Goal: Task Accomplishment & Management: Use online tool/utility

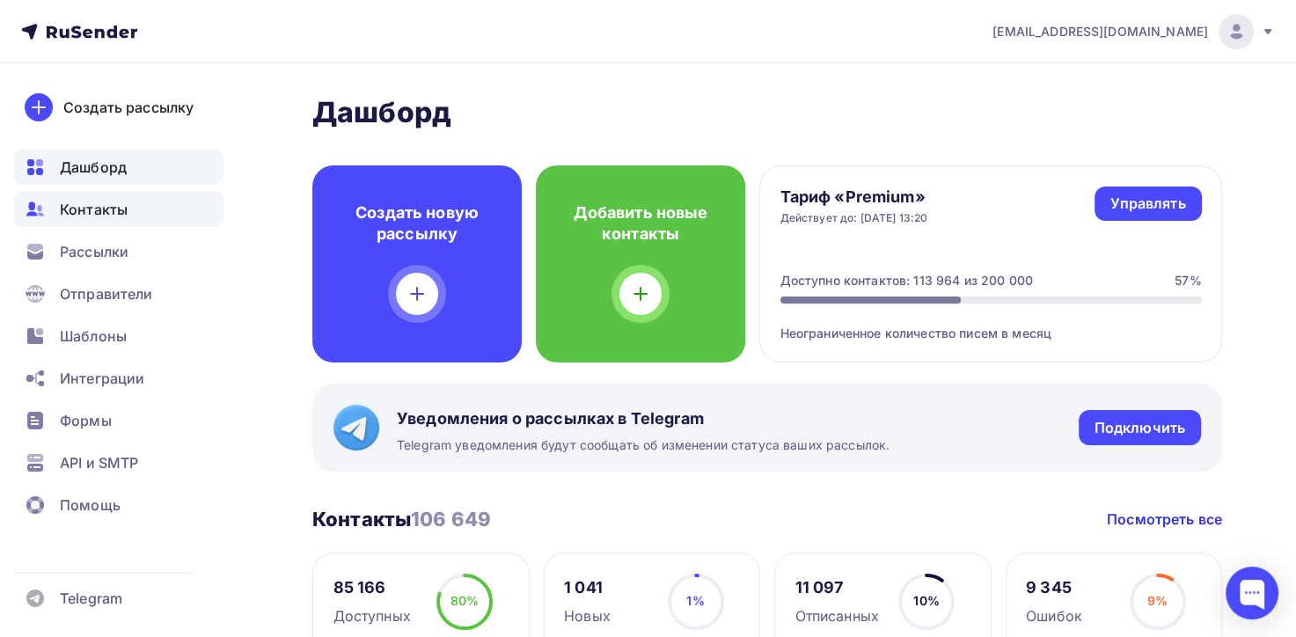
click at [106, 201] on span "Контакты" at bounding box center [94, 209] width 68 height 21
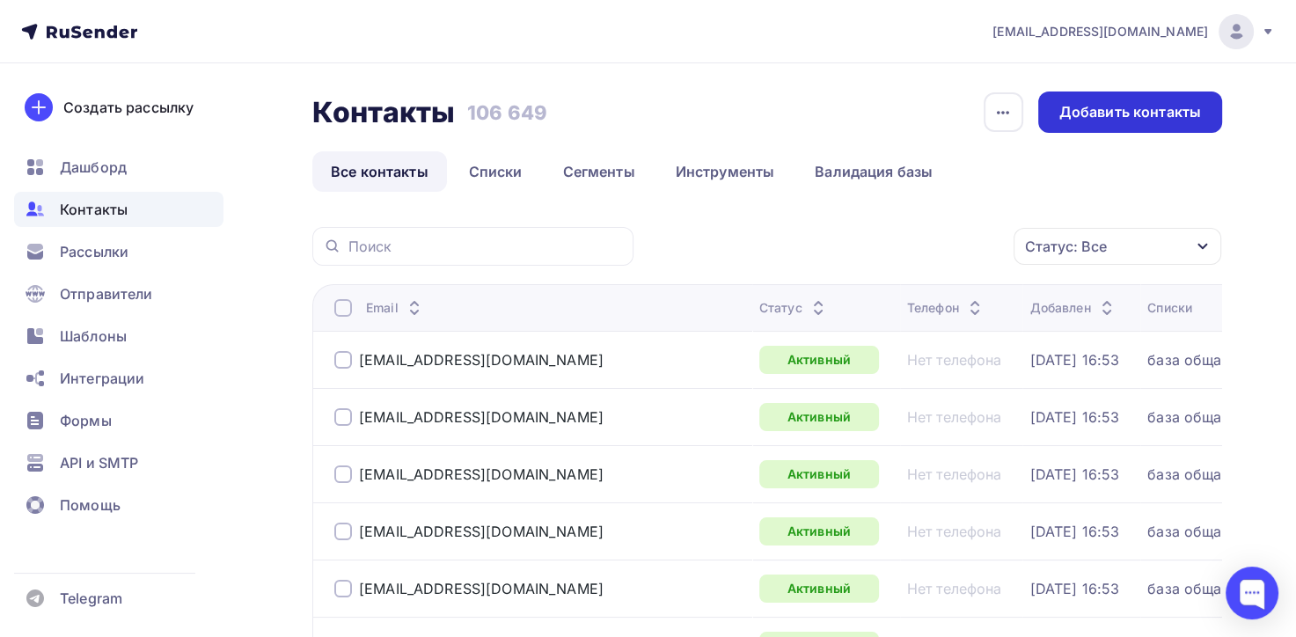
click at [1100, 115] on div "Добавить контакты" at bounding box center [1130, 112] width 142 height 20
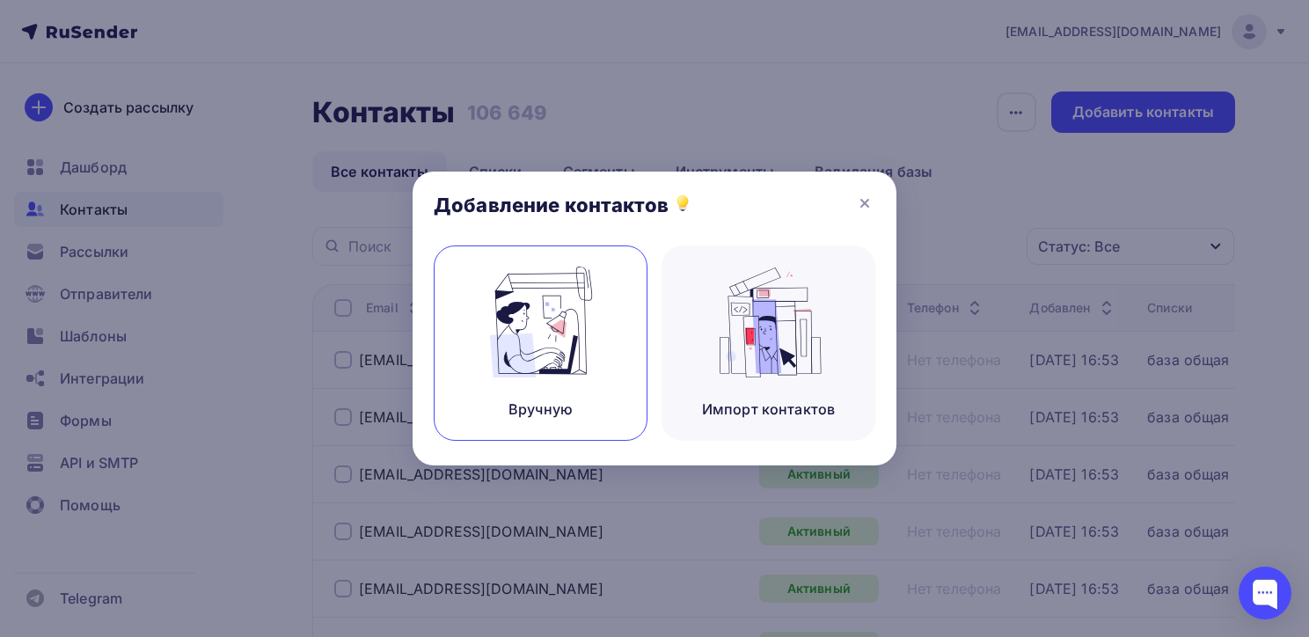
click at [557, 354] on img at bounding box center [541, 322] width 118 height 111
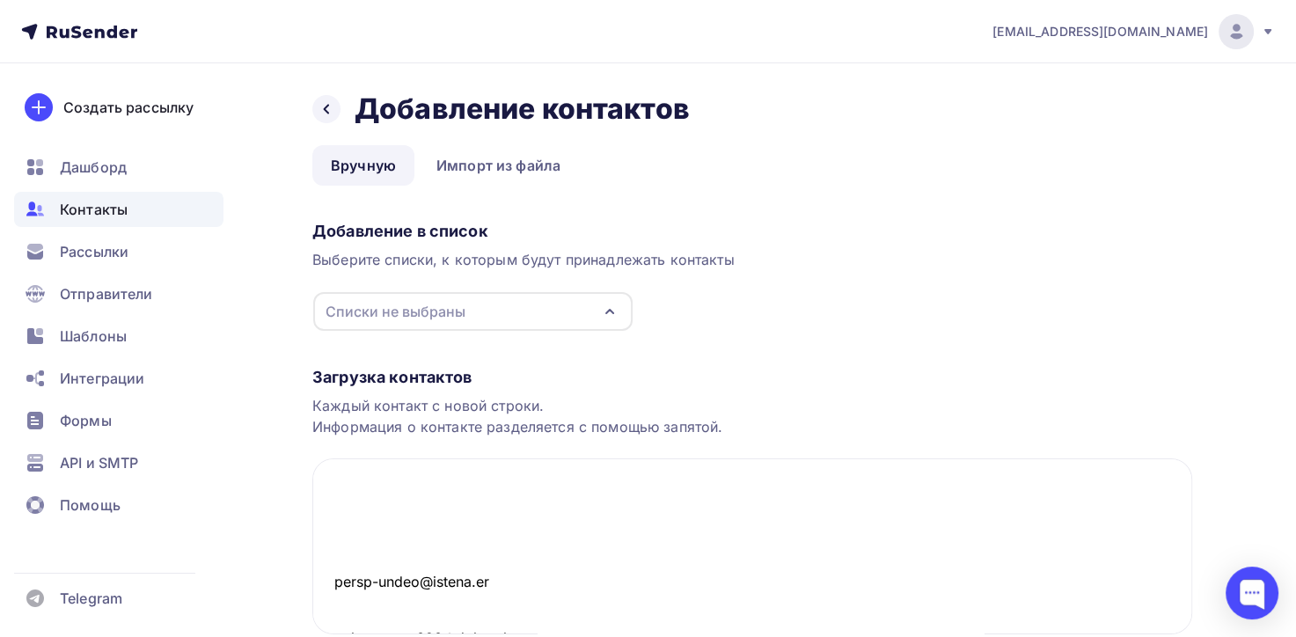
scroll to position [4654, 0]
click at [611, 311] on icon "button" at bounding box center [609, 312] width 7 height 4
type textarea "E_MAIL [EMAIL_ADDRESS][PERSON_NAME][DOMAIN_NAME] [EMAIL_ADDRESS][DOMAIN_NAME] […"
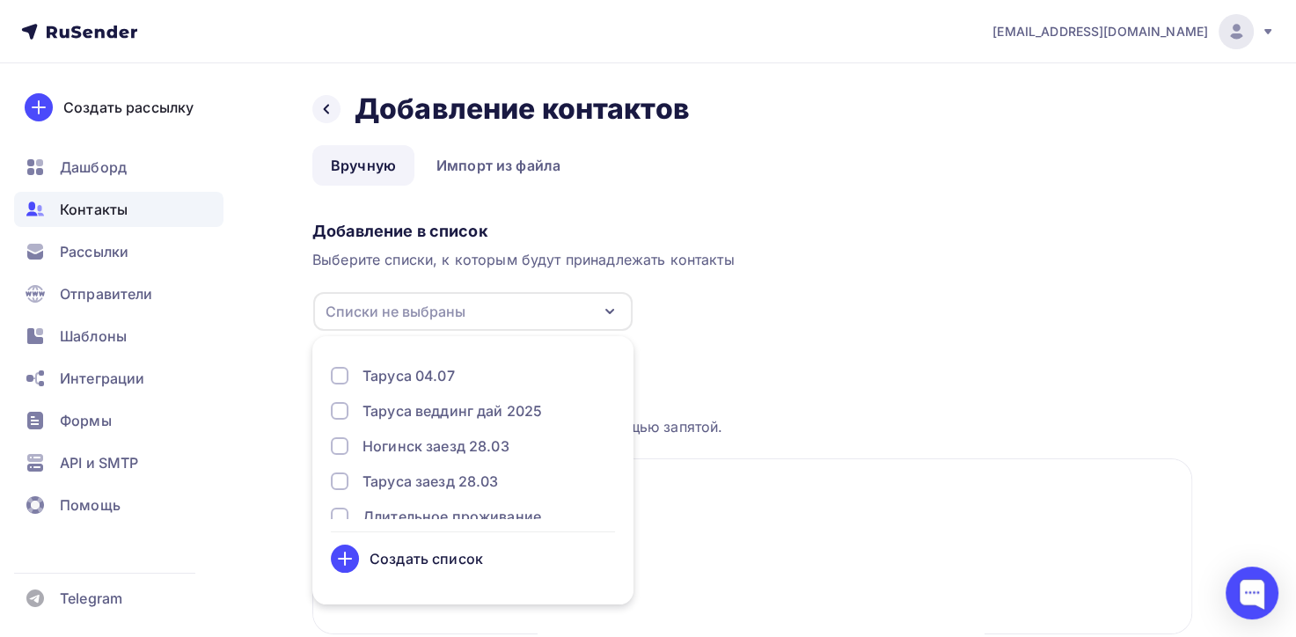
click at [424, 560] on div "Создать список" at bounding box center [427, 558] width 114 height 21
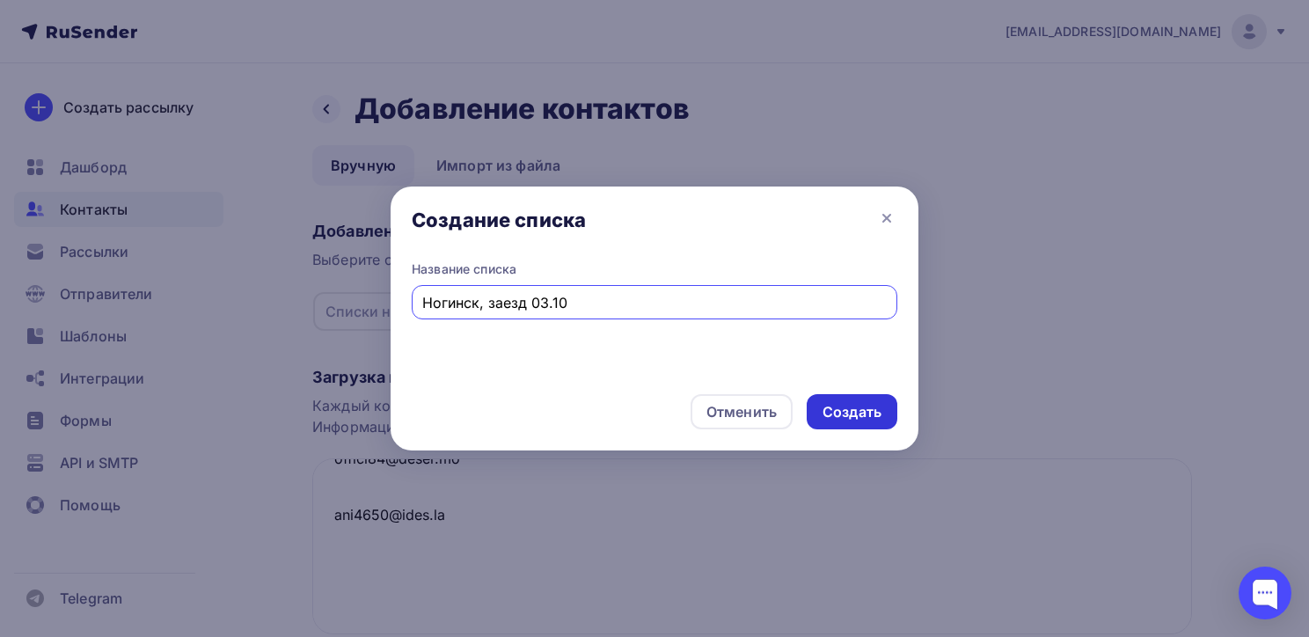
type input "Ногинск, заезд 03.10"
click at [859, 407] on div "Создать" at bounding box center [852, 412] width 59 height 20
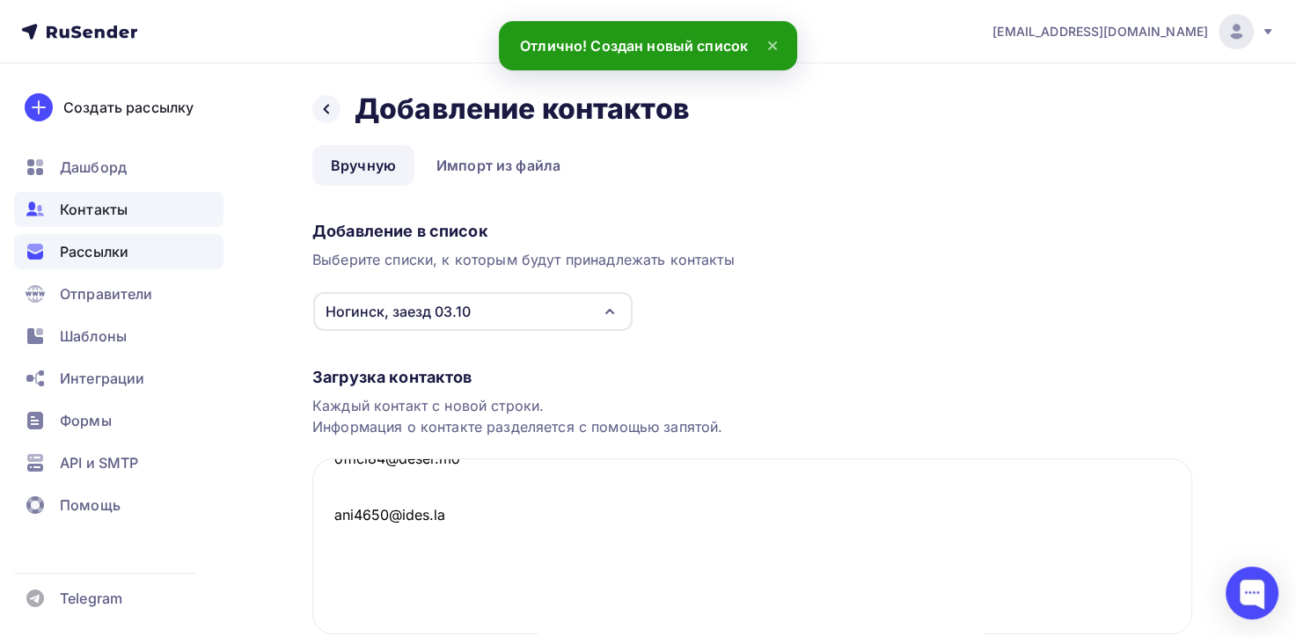
click at [98, 257] on span "Рассылки" at bounding box center [94, 251] width 69 height 21
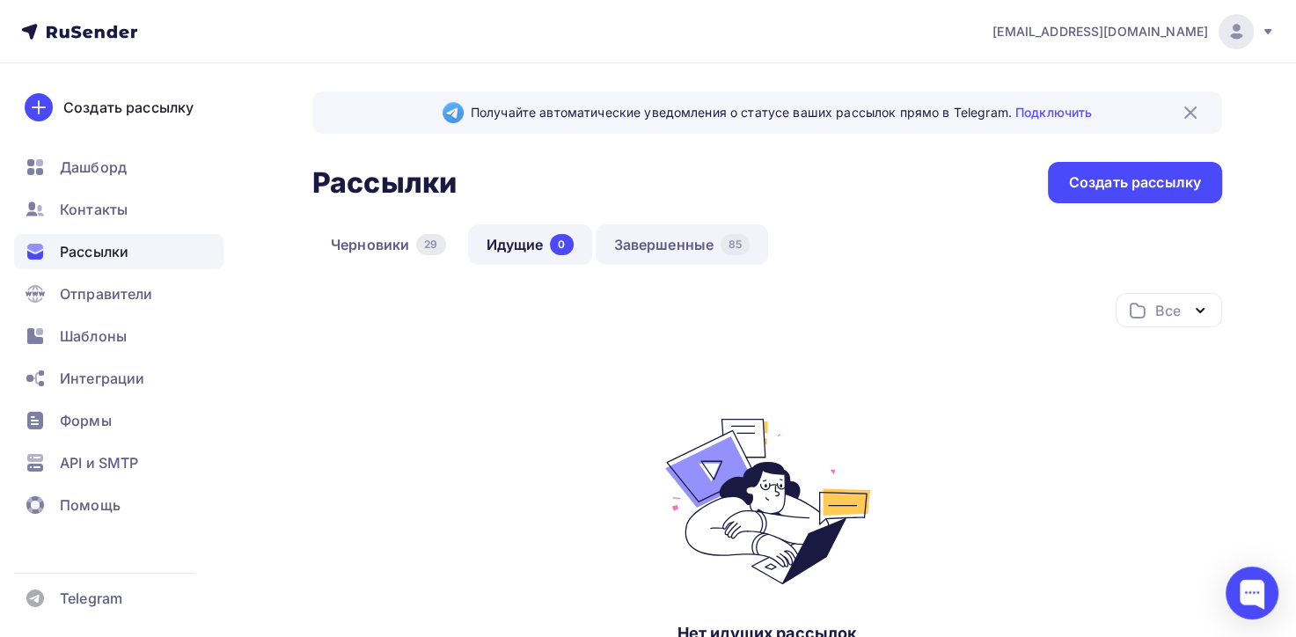
click at [679, 236] on link "Завершенные 85" at bounding box center [682, 244] width 173 height 40
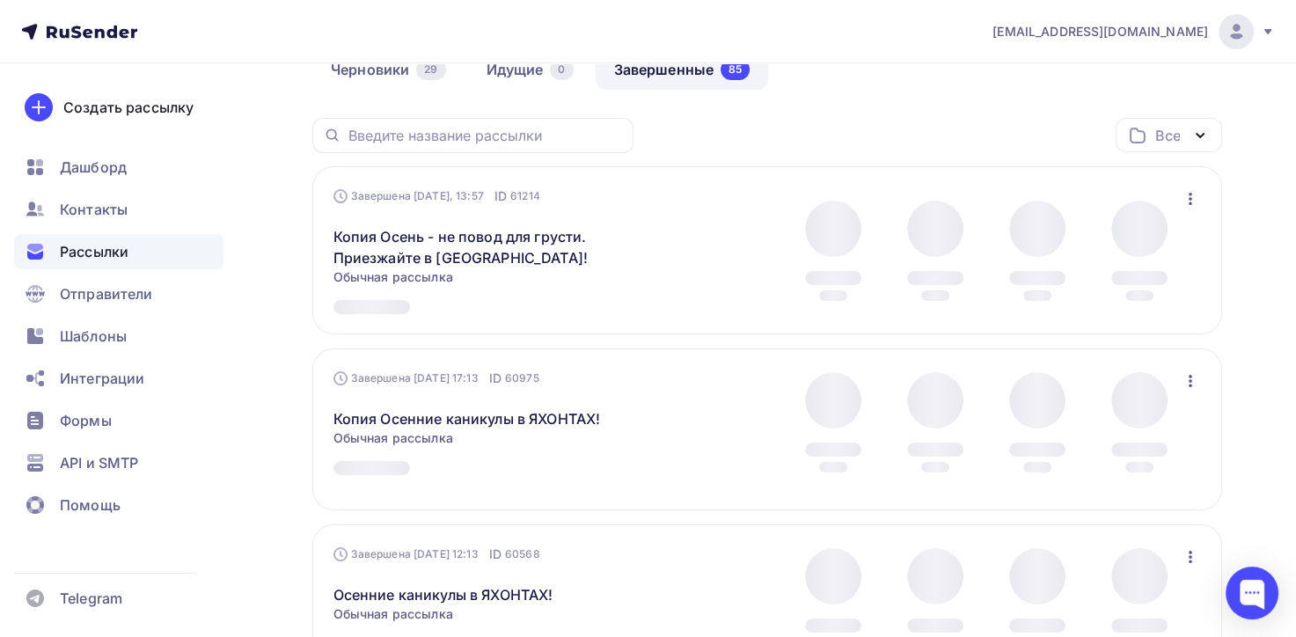
scroll to position [176, 0]
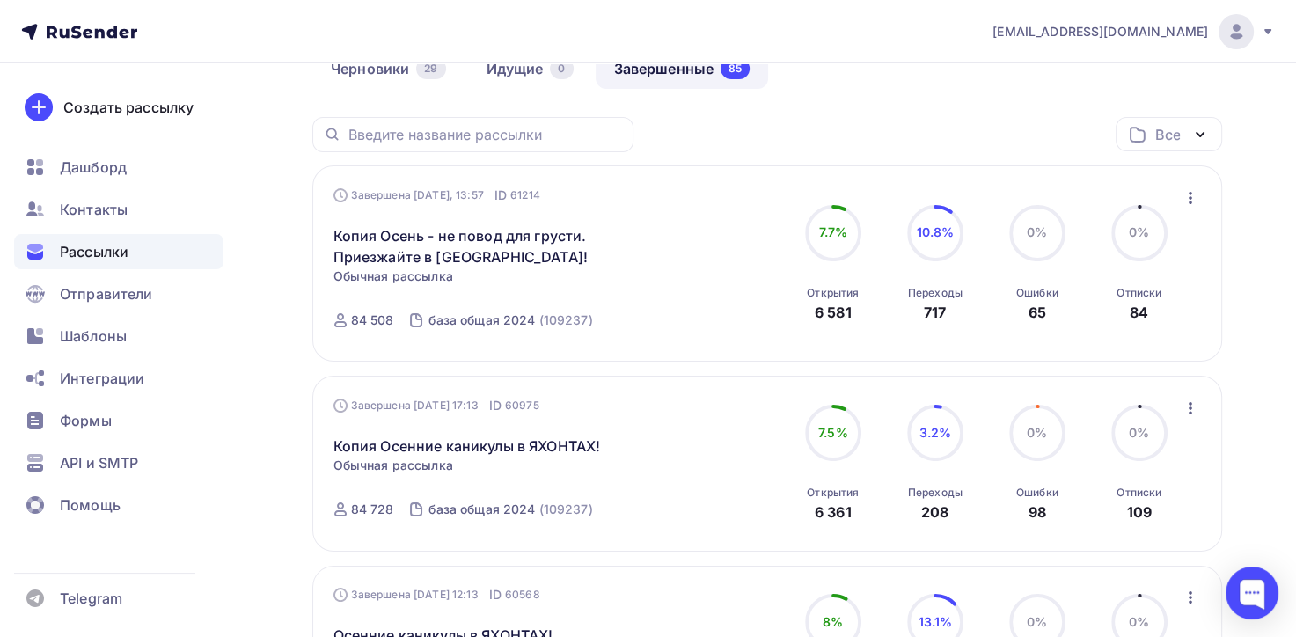
click at [1188, 405] on icon "button" at bounding box center [1190, 408] width 21 height 21
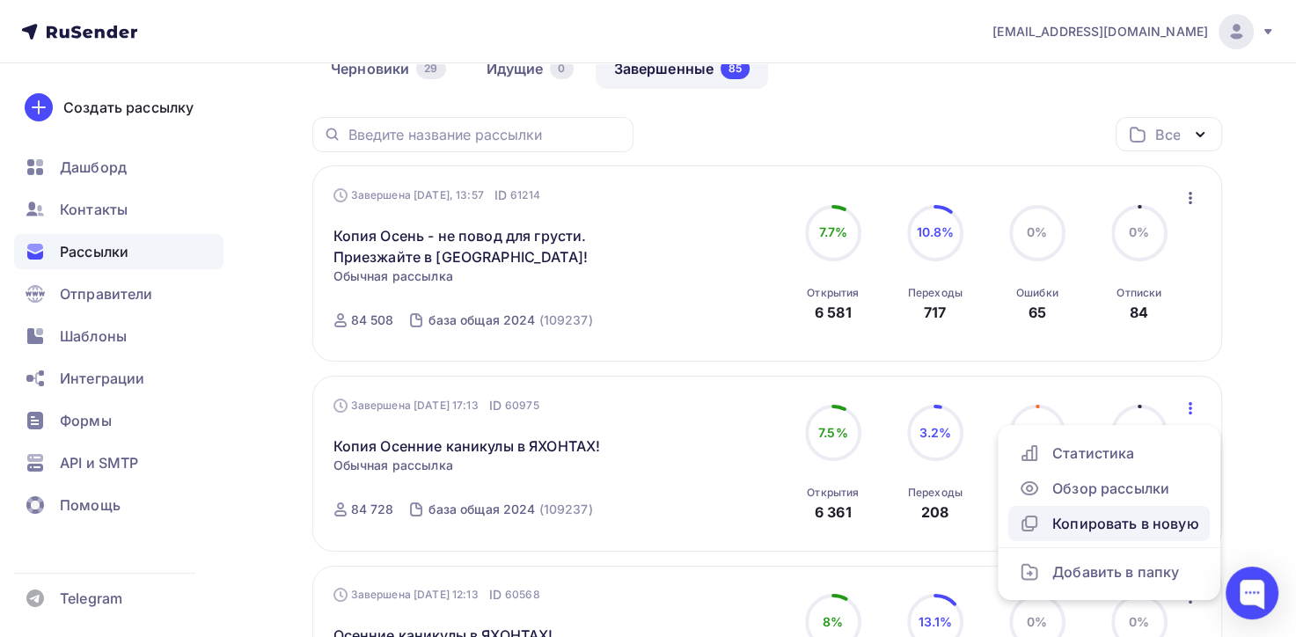
scroll to position [264, 0]
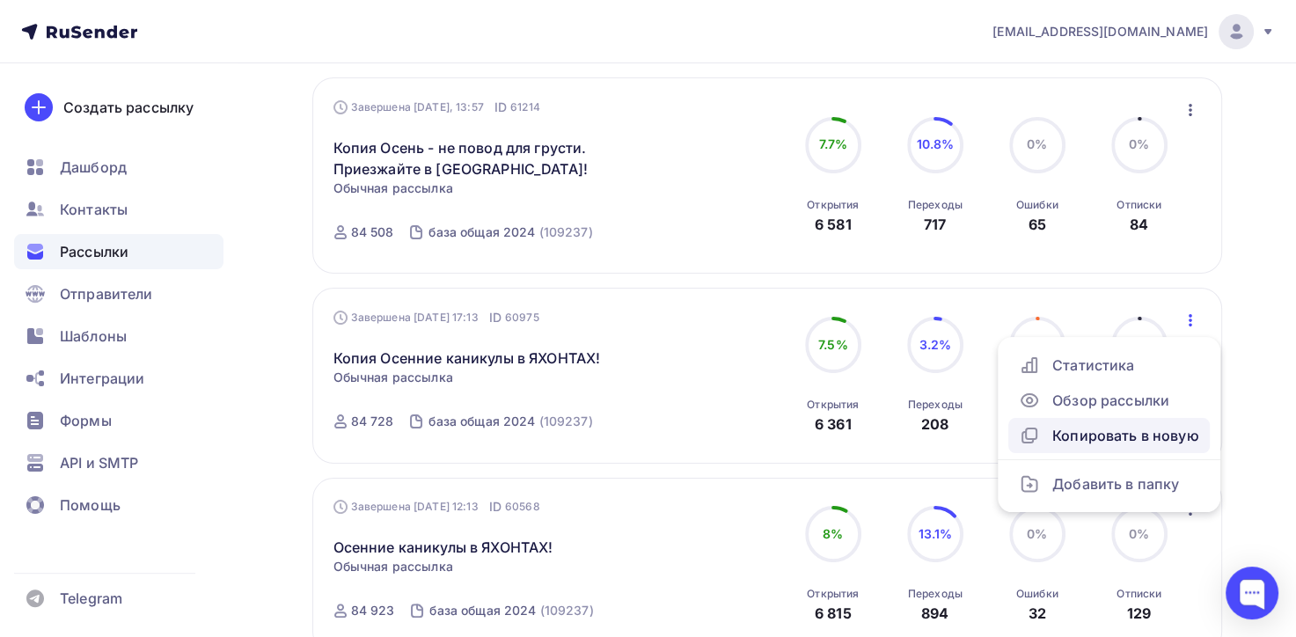
click at [1103, 438] on div "Копировать в новую" at bounding box center [1109, 435] width 180 height 21
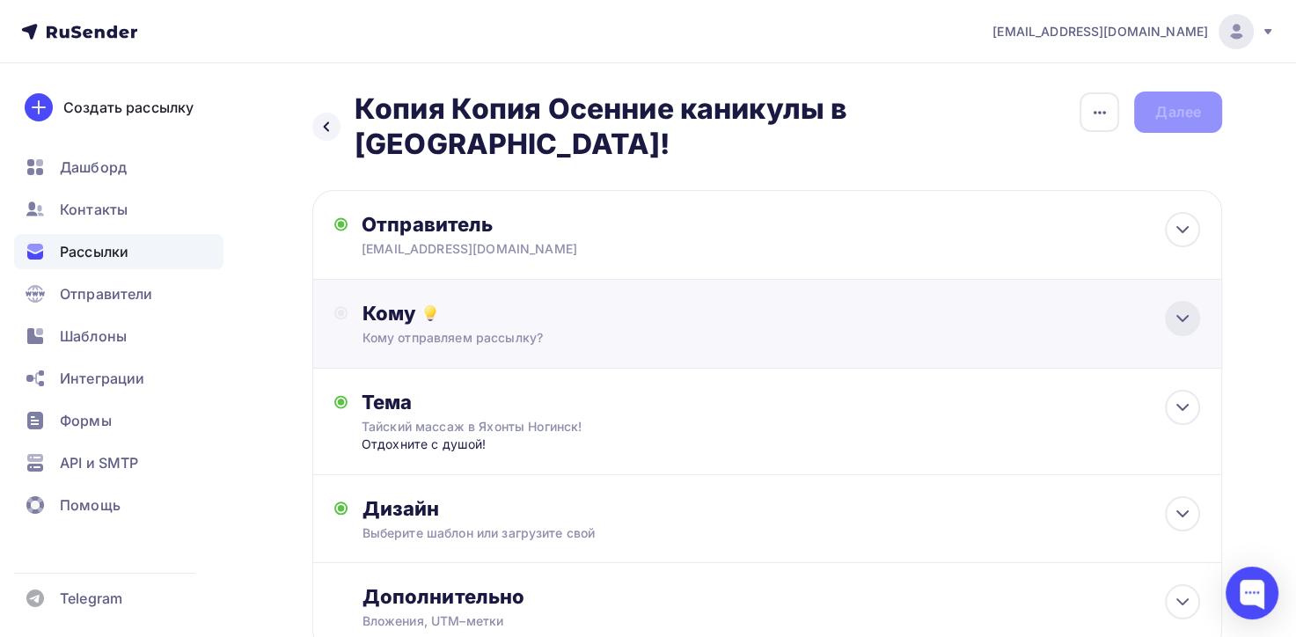
click at [1188, 308] on icon at bounding box center [1182, 318] width 21 height 21
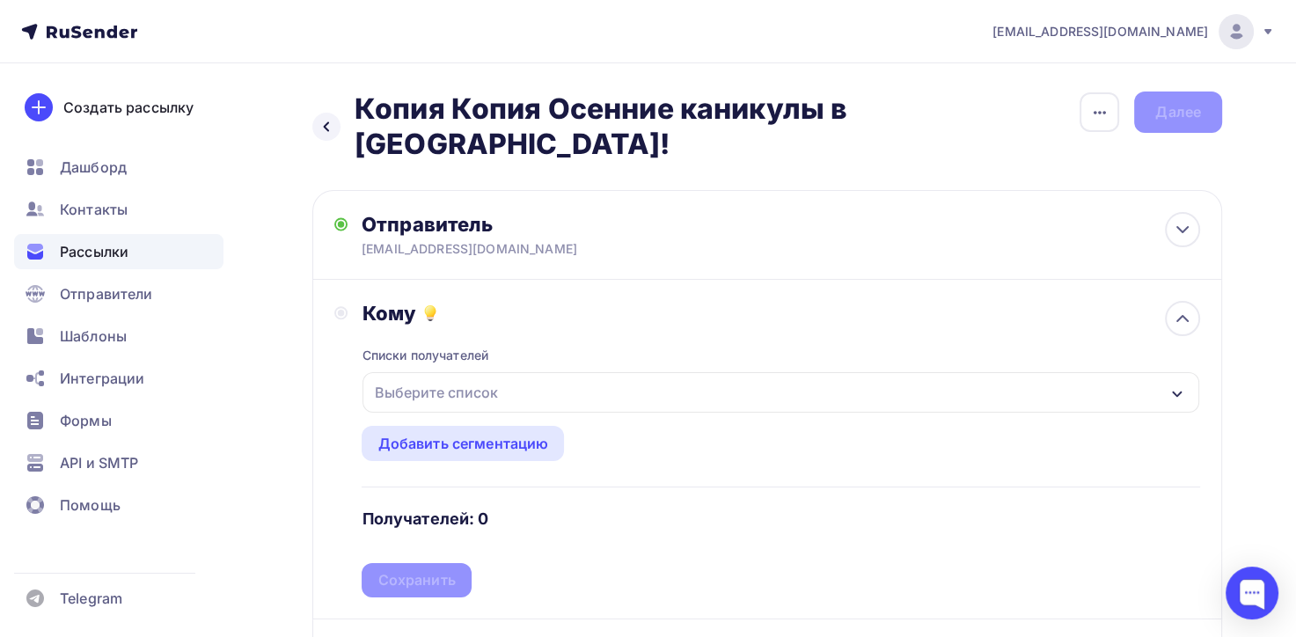
click at [1180, 391] on icon "button" at bounding box center [1177, 394] width 10 height 6
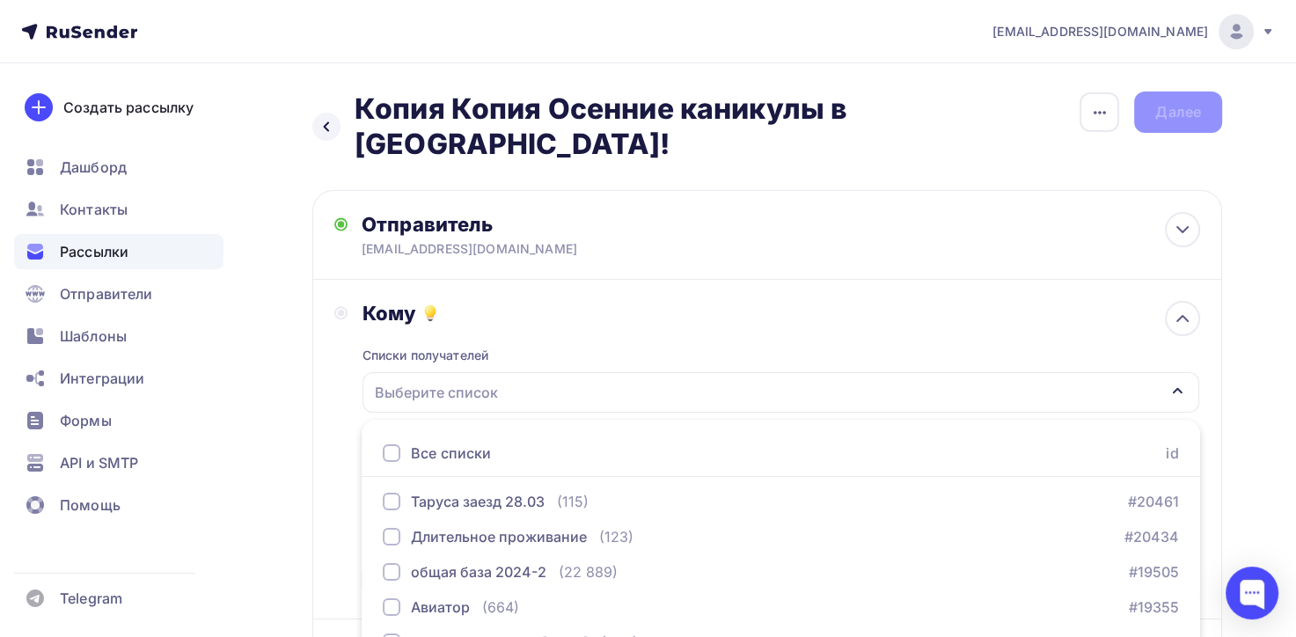
click at [535, 372] on div "Выберите список" at bounding box center [781, 392] width 837 height 40
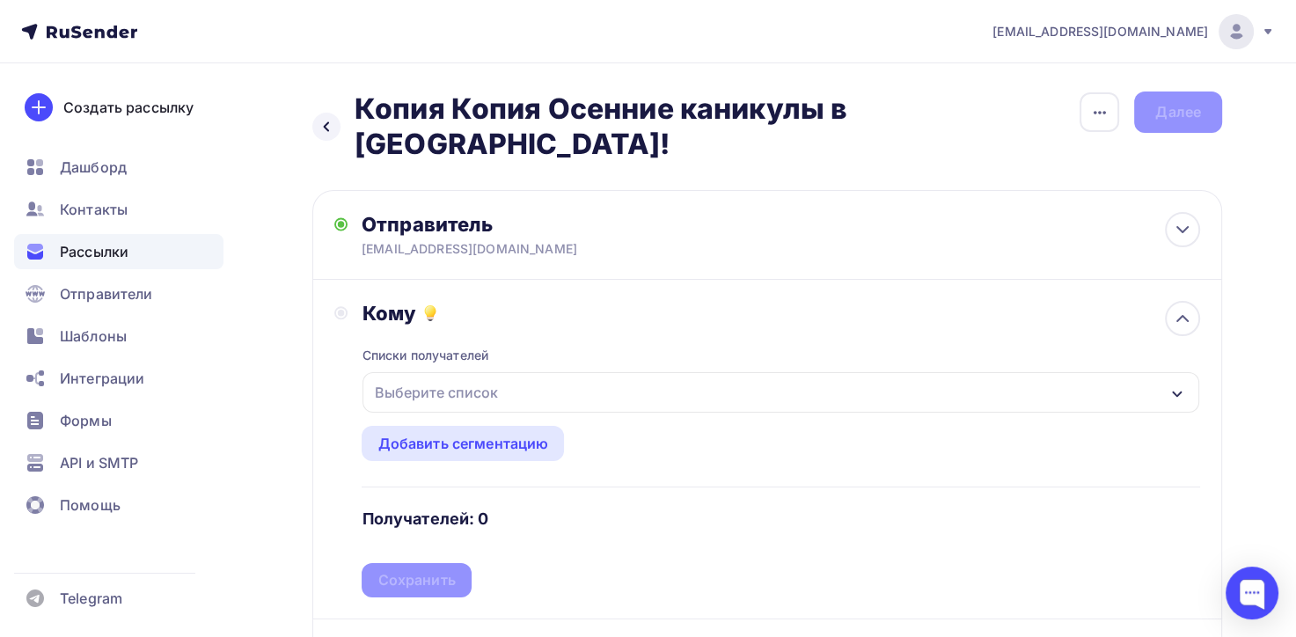
click at [535, 372] on div "Выберите список" at bounding box center [781, 392] width 837 height 40
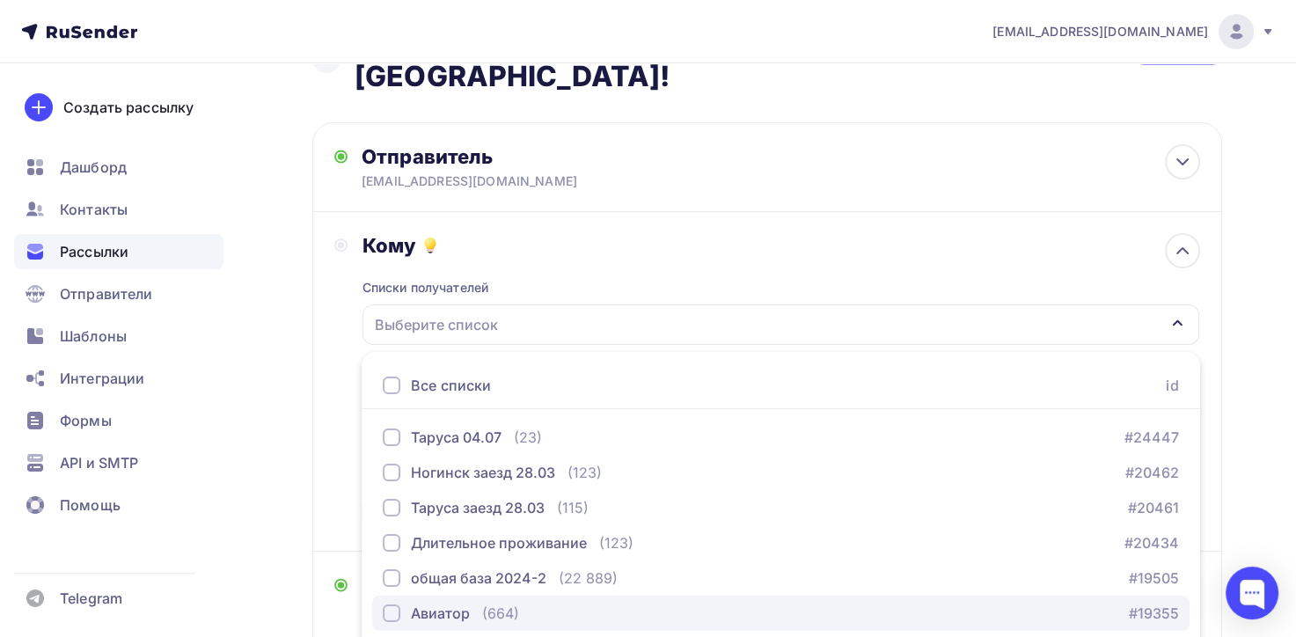
scroll to position [264, 0]
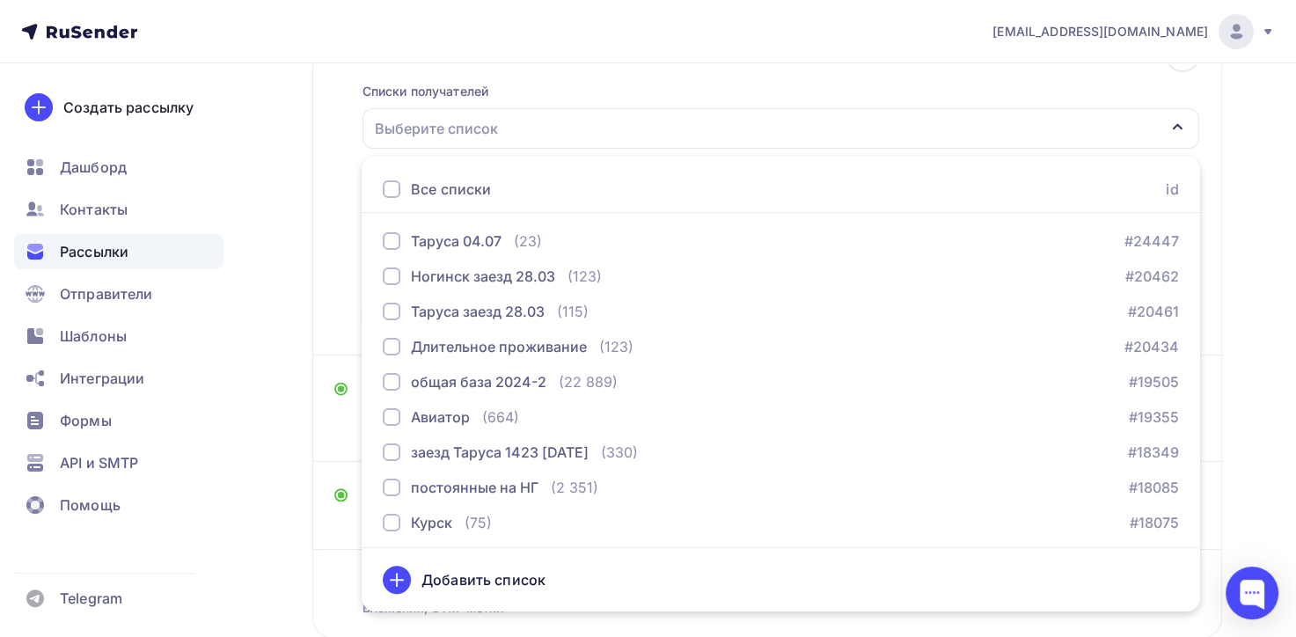
click at [508, 569] on div "Добавить список" at bounding box center [483, 579] width 124 height 21
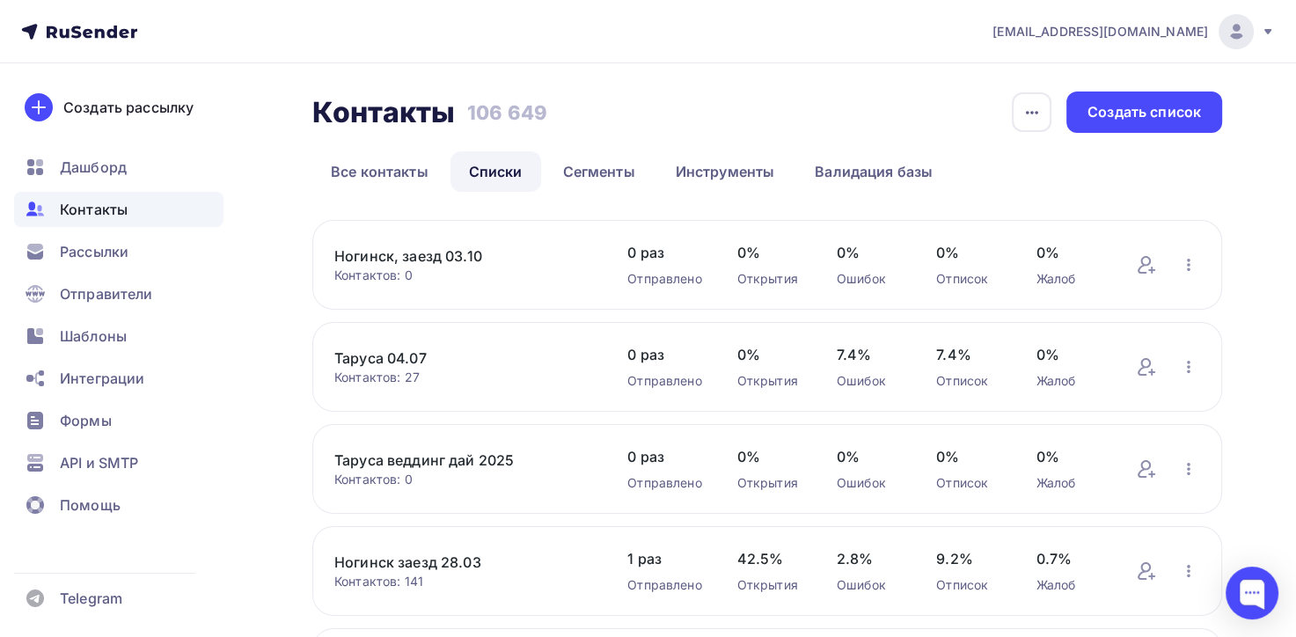
click at [363, 260] on link "Ногинск, заезд 03.10" at bounding box center [463, 255] width 258 height 21
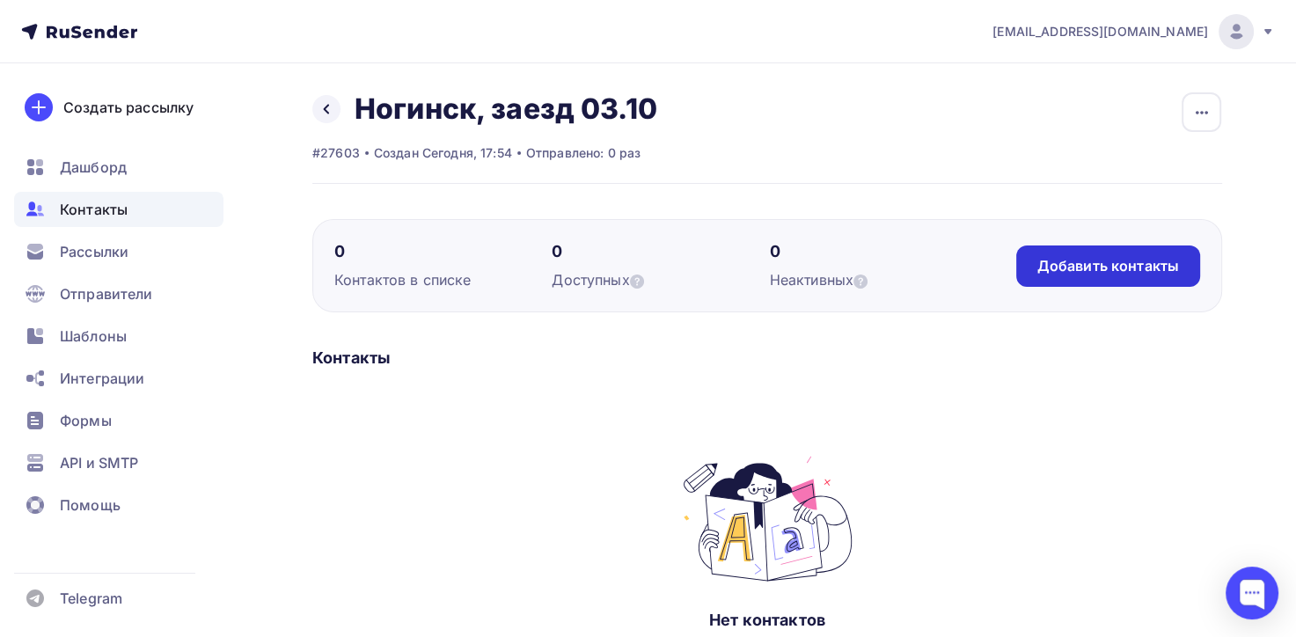
click at [1090, 269] on div "Добавить контакты" at bounding box center [1108, 266] width 142 height 20
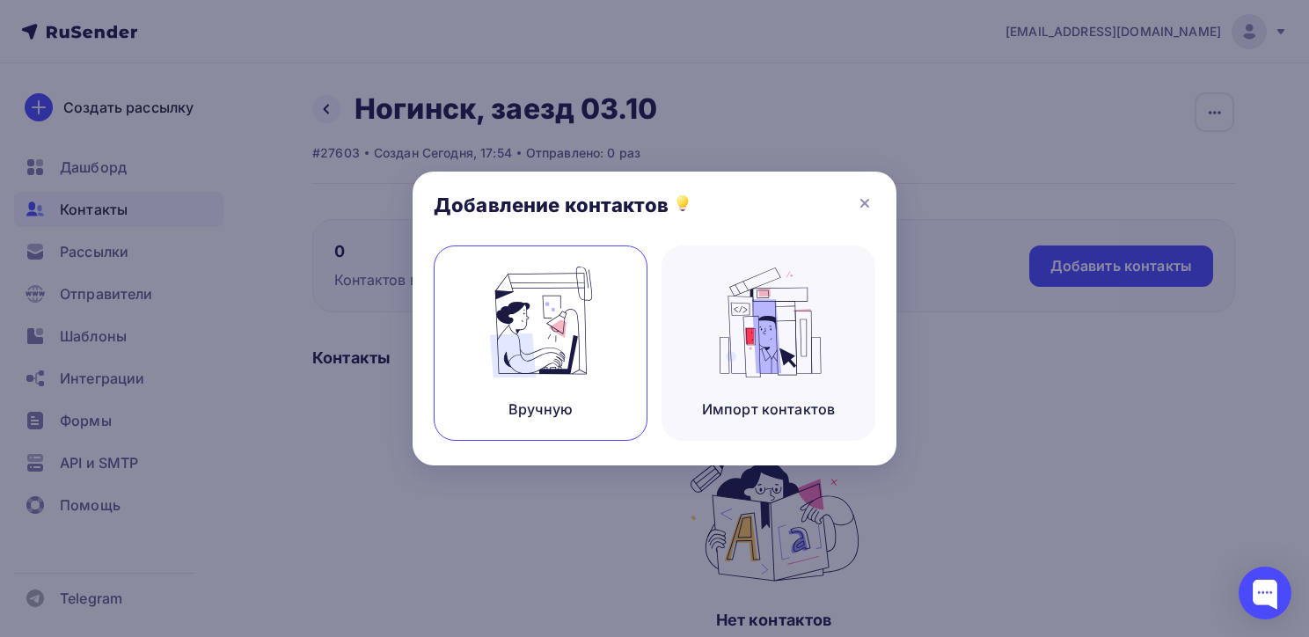
click at [586, 341] on img at bounding box center [541, 322] width 118 height 111
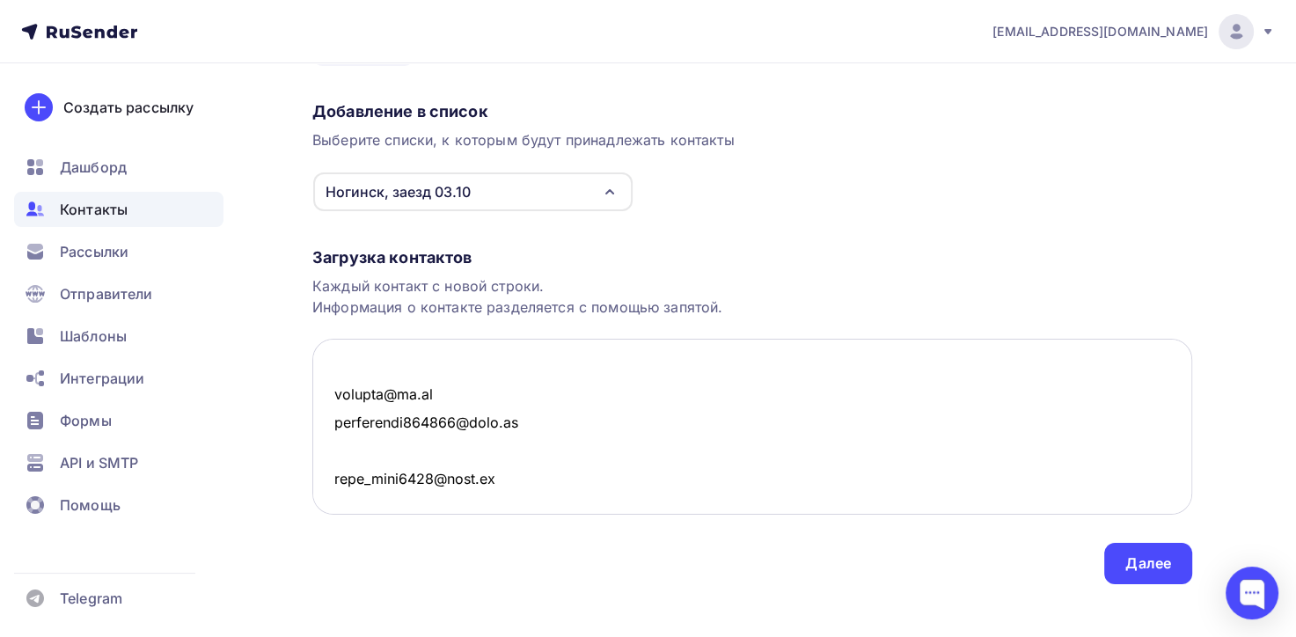
scroll to position [136, 0]
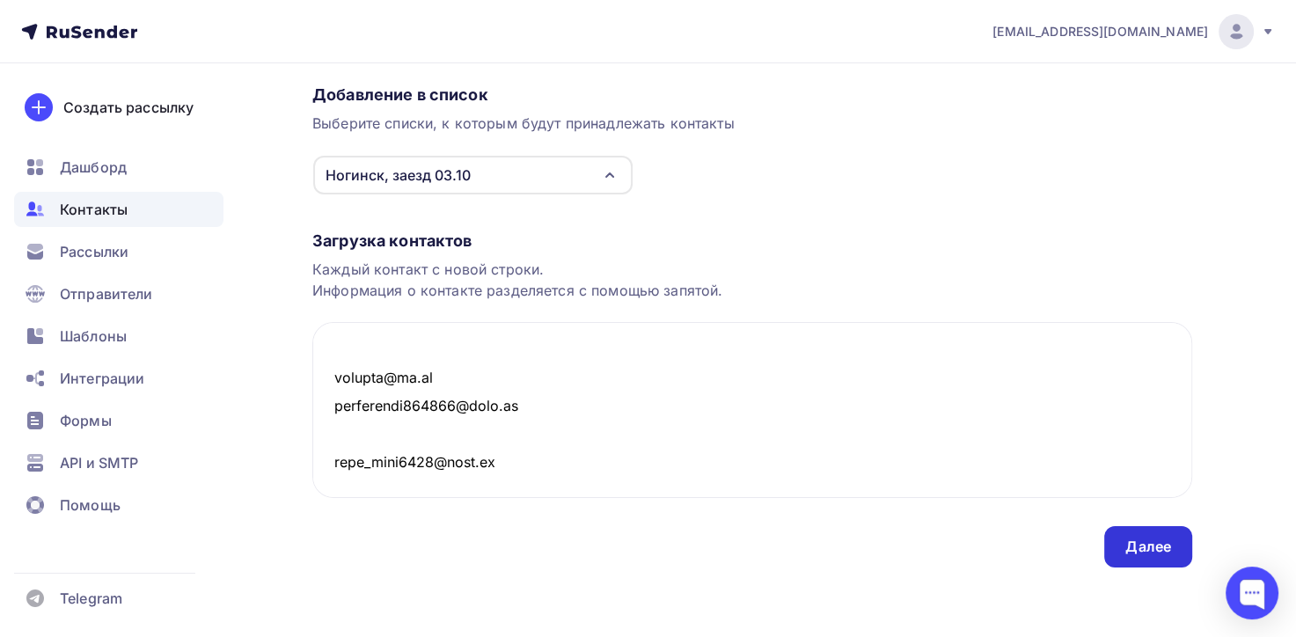
type textarea "E_MAIL nastya.avetisyan.90@mail.ru ankyd@bk.ru V1KYS1K23@RAMBLER.RU 002302@mail…"
click at [1143, 543] on div "Далее" at bounding box center [1148, 547] width 46 height 20
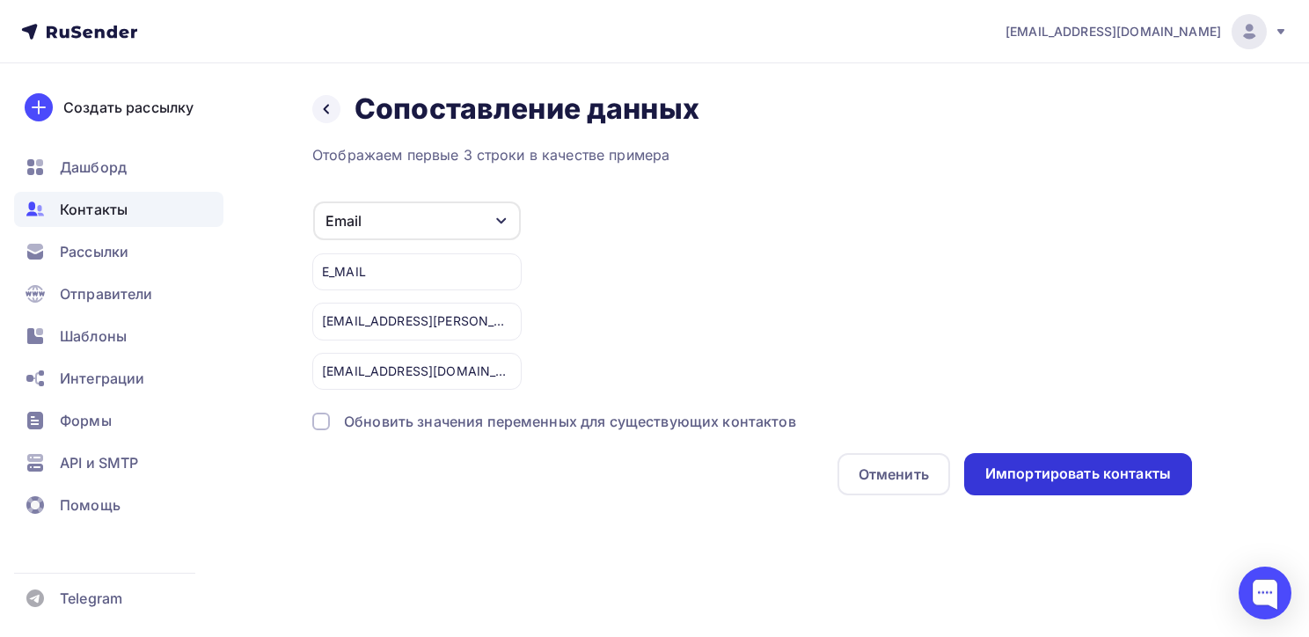
click at [1017, 471] on div "Импортировать контакты" at bounding box center [1079, 474] width 186 height 20
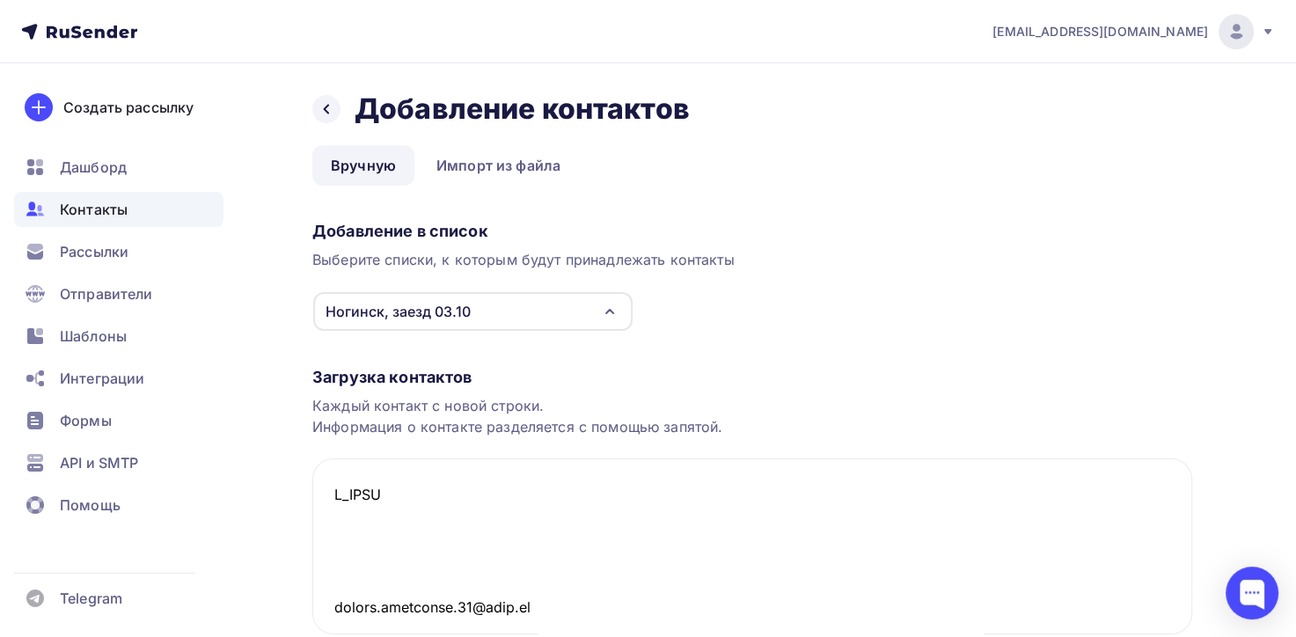
scroll to position [6766, 0]
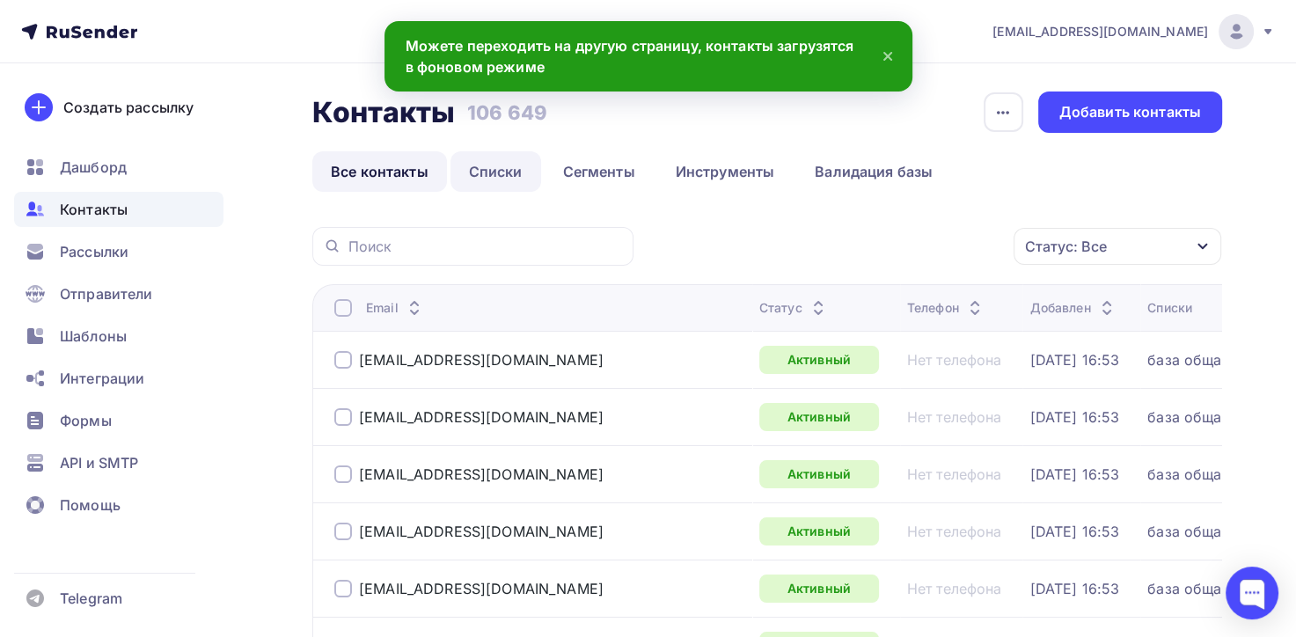
click at [484, 175] on link "Списки" at bounding box center [496, 171] width 91 height 40
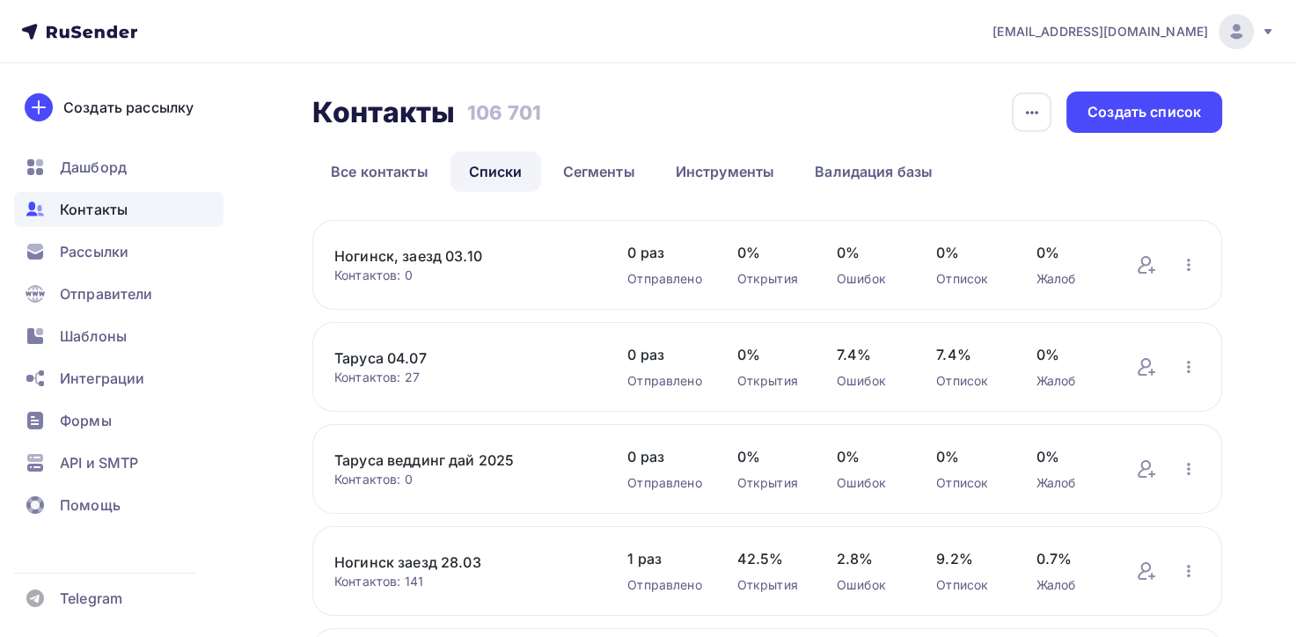
click at [458, 258] on link "Ногинск, заезд 03.10" at bounding box center [463, 255] width 258 height 21
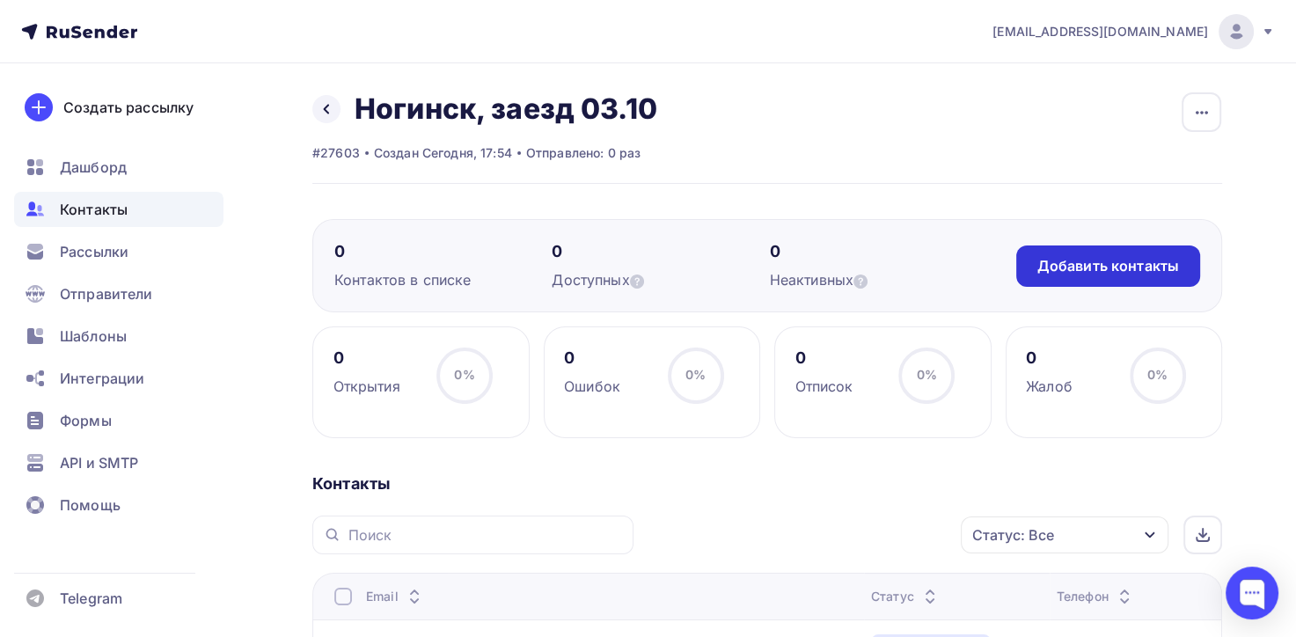
click at [1112, 273] on div "Добавить контакты" at bounding box center [1108, 266] width 142 height 20
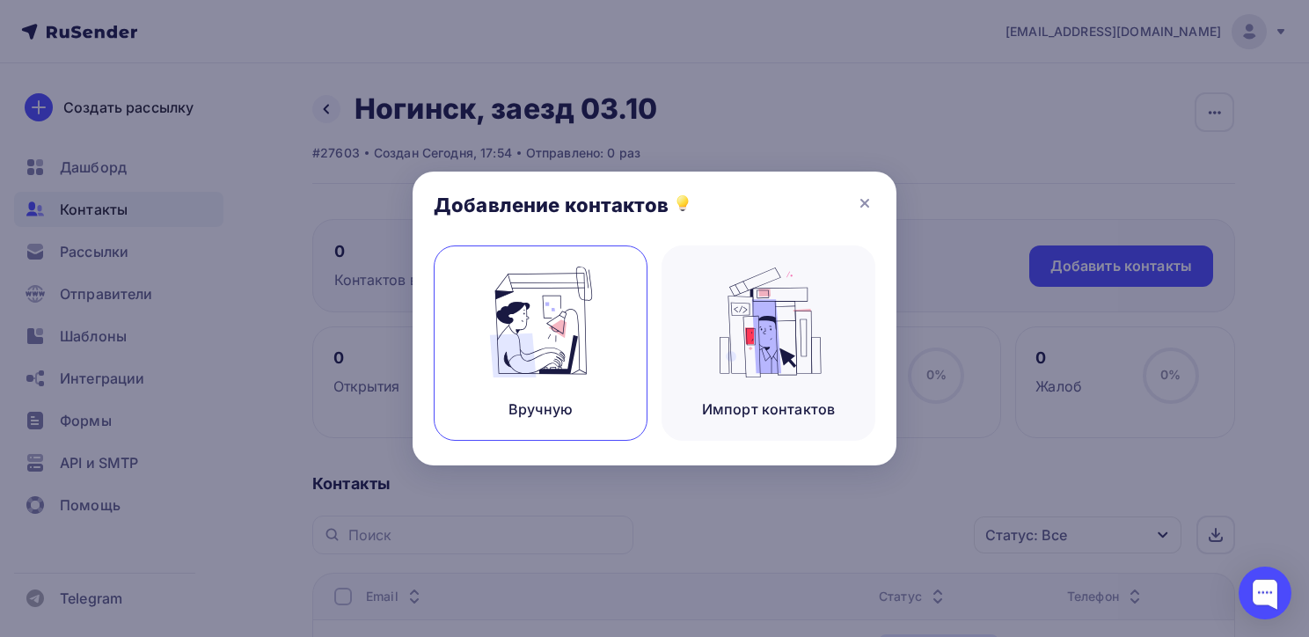
click at [510, 364] on img at bounding box center [541, 322] width 118 height 111
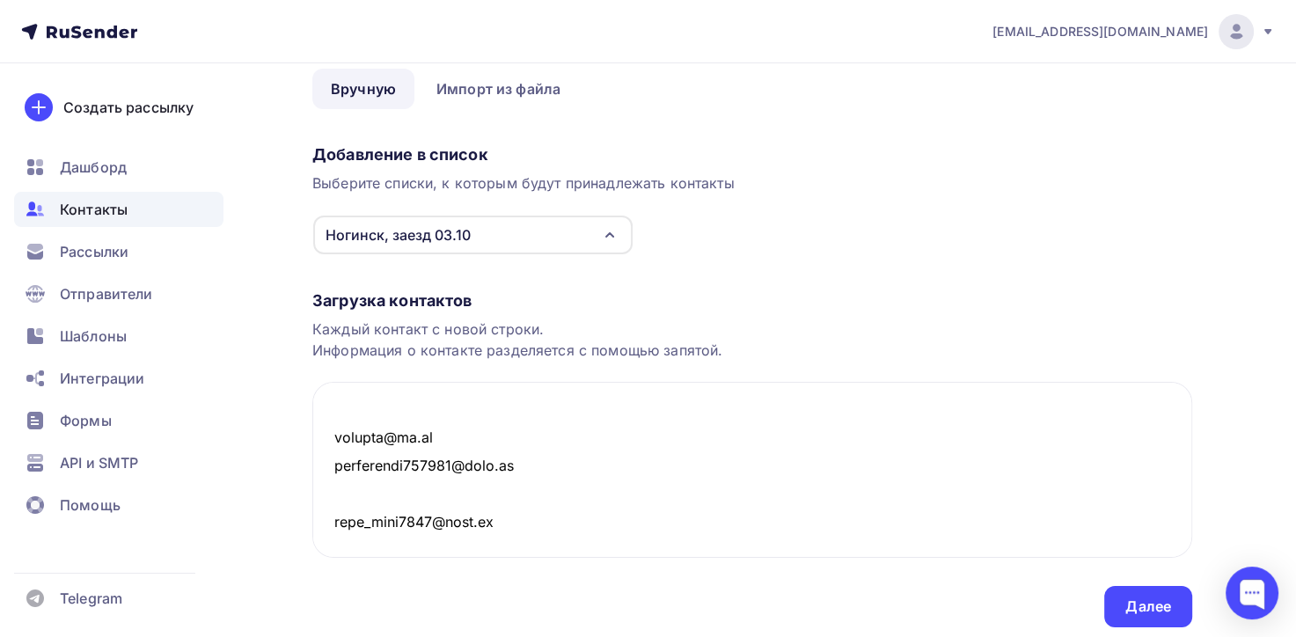
scroll to position [136, 0]
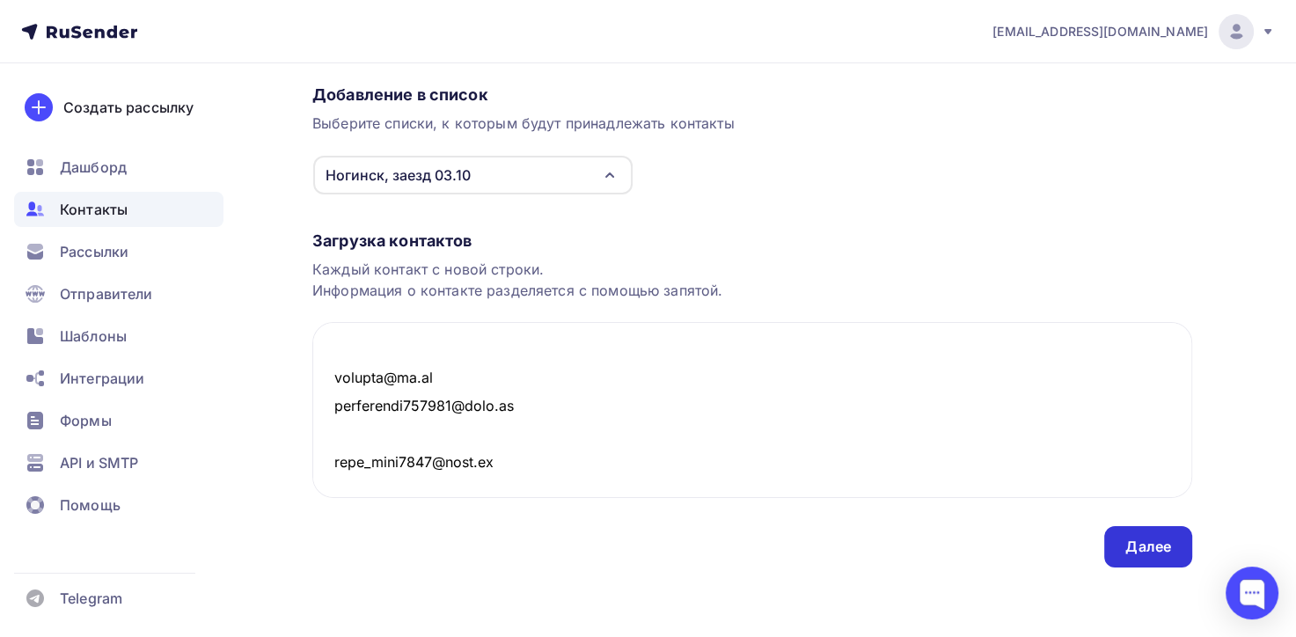
type textarea "E_MAIL nastya.avetisyan.90@mail.ru ankyd@bk.ru V1KYS1K23@RAMBLER.RU 002302@mail…"
drag, startPoint x: 1145, startPoint y: 548, endPoint x: 1056, endPoint y: 419, distance: 156.9
click at [1144, 548] on div "Далее" at bounding box center [1148, 547] width 46 height 20
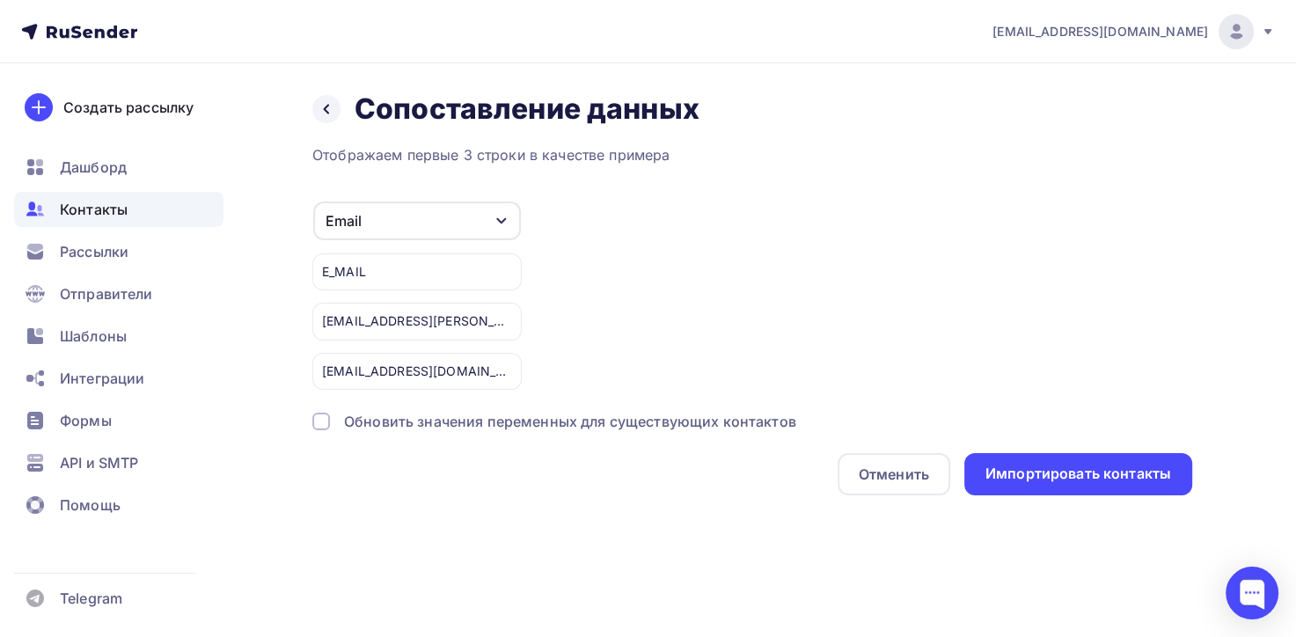
scroll to position [0, 0]
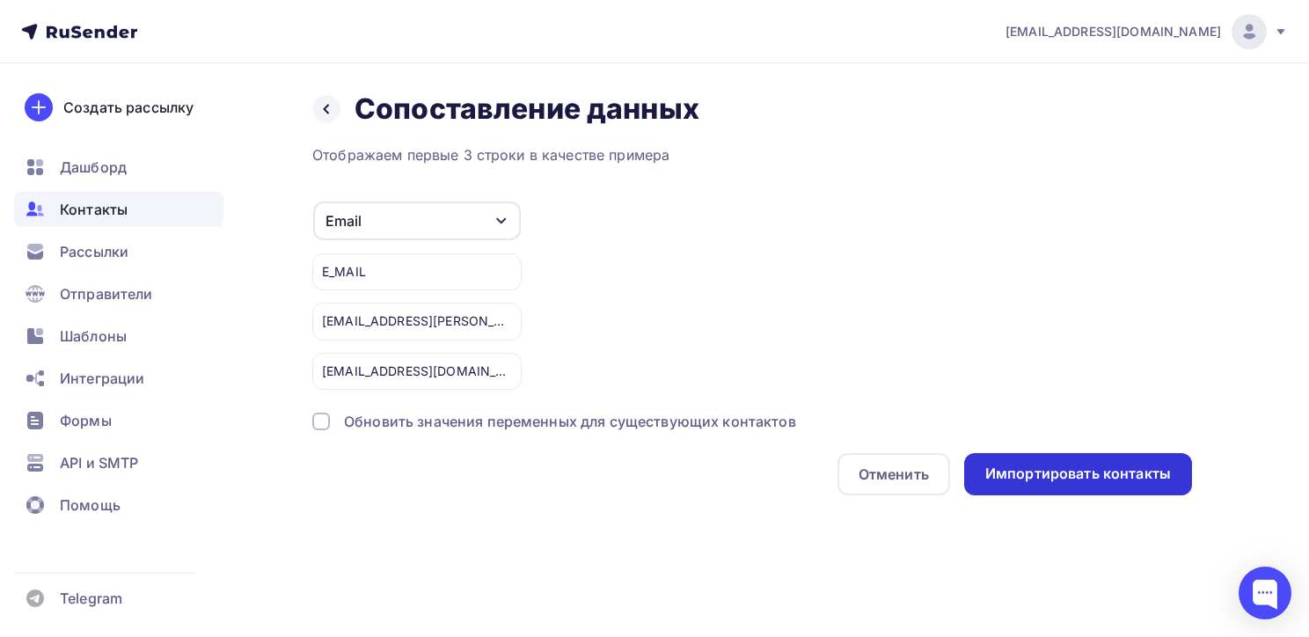
click at [993, 476] on div "Импортировать контакты" at bounding box center [1079, 474] width 186 height 20
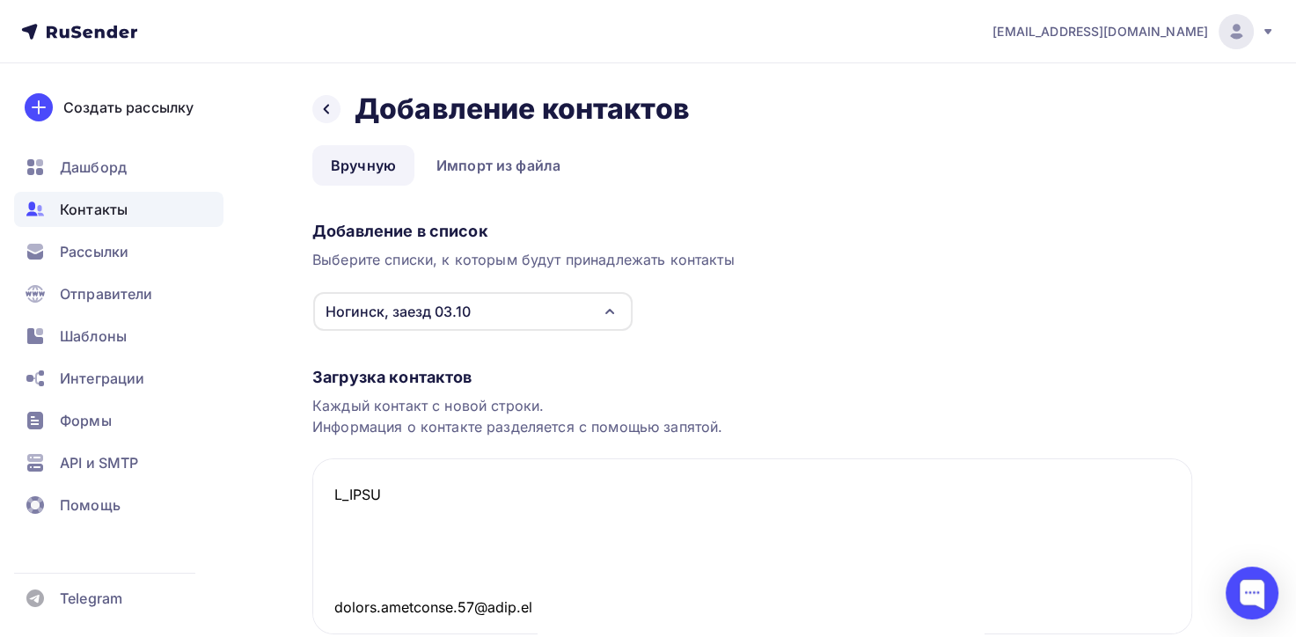
scroll to position [6766, 0]
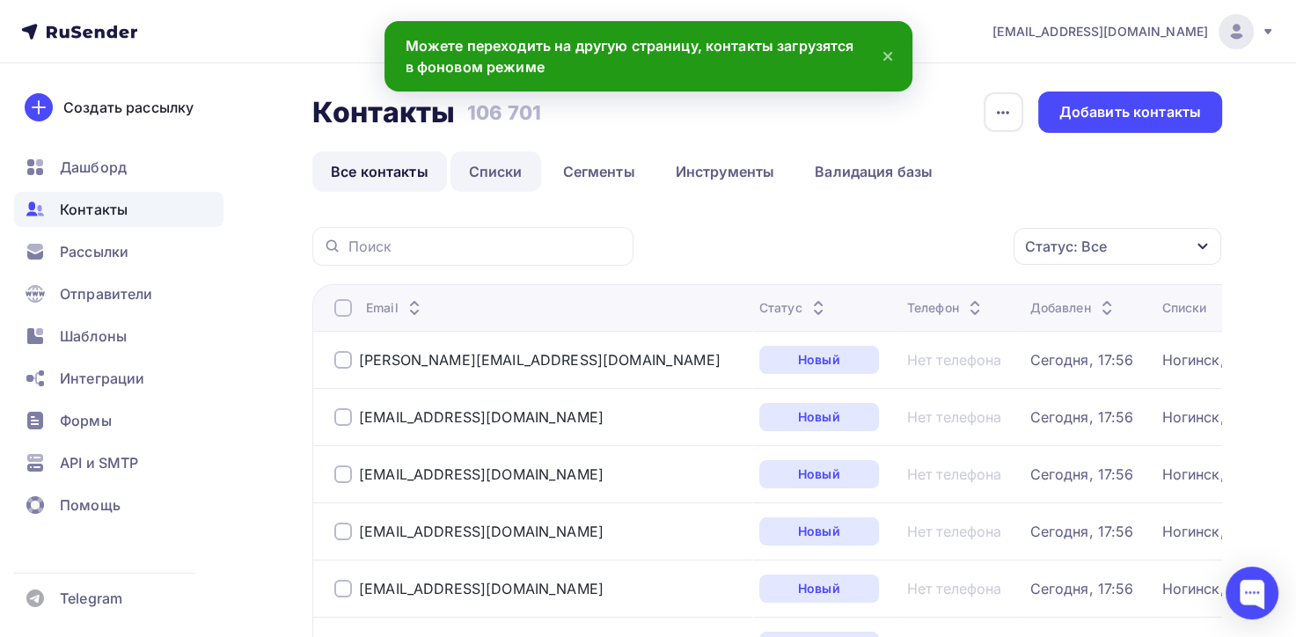
click at [484, 172] on link "Списки" at bounding box center [496, 171] width 91 height 40
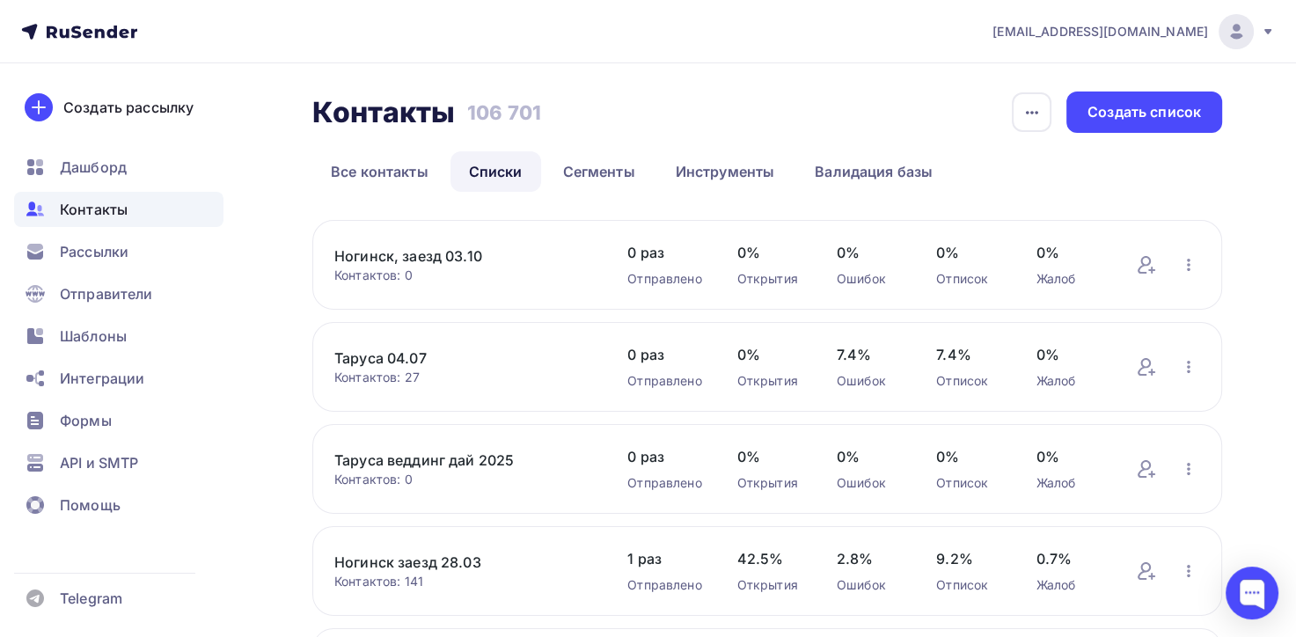
click at [423, 254] on link "Ногинск, заезд 03.10" at bounding box center [463, 255] width 258 height 21
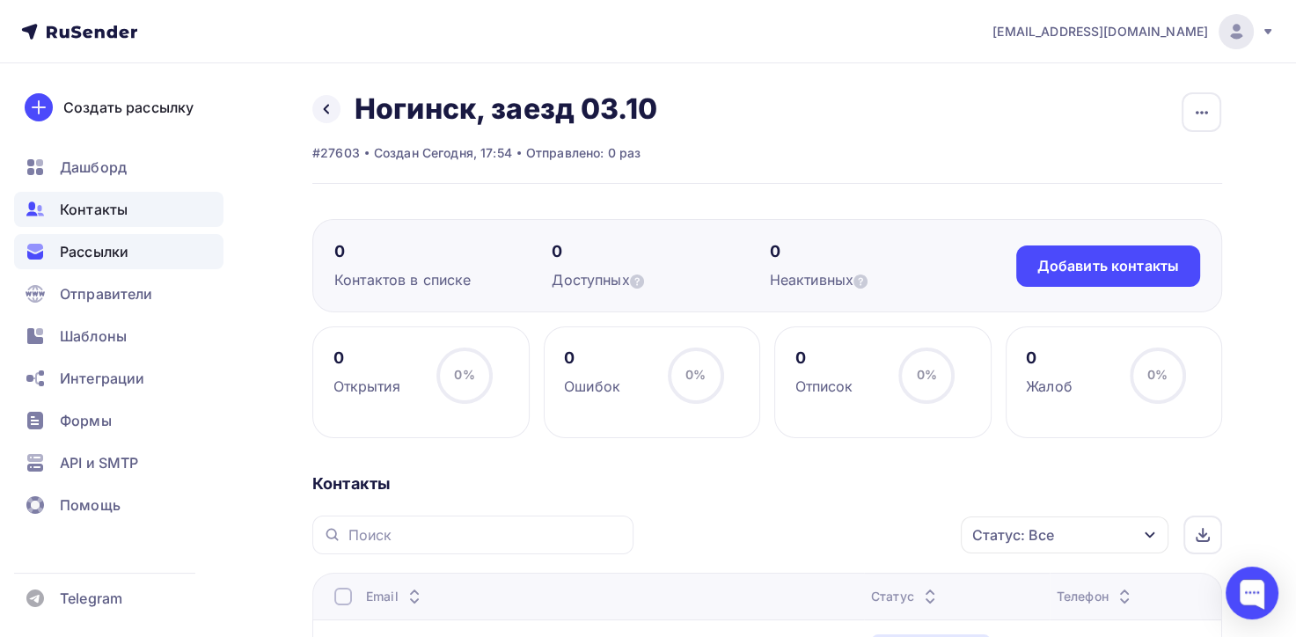
click at [98, 254] on span "Рассылки" at bounding box center [94, 251] width 69 height 21
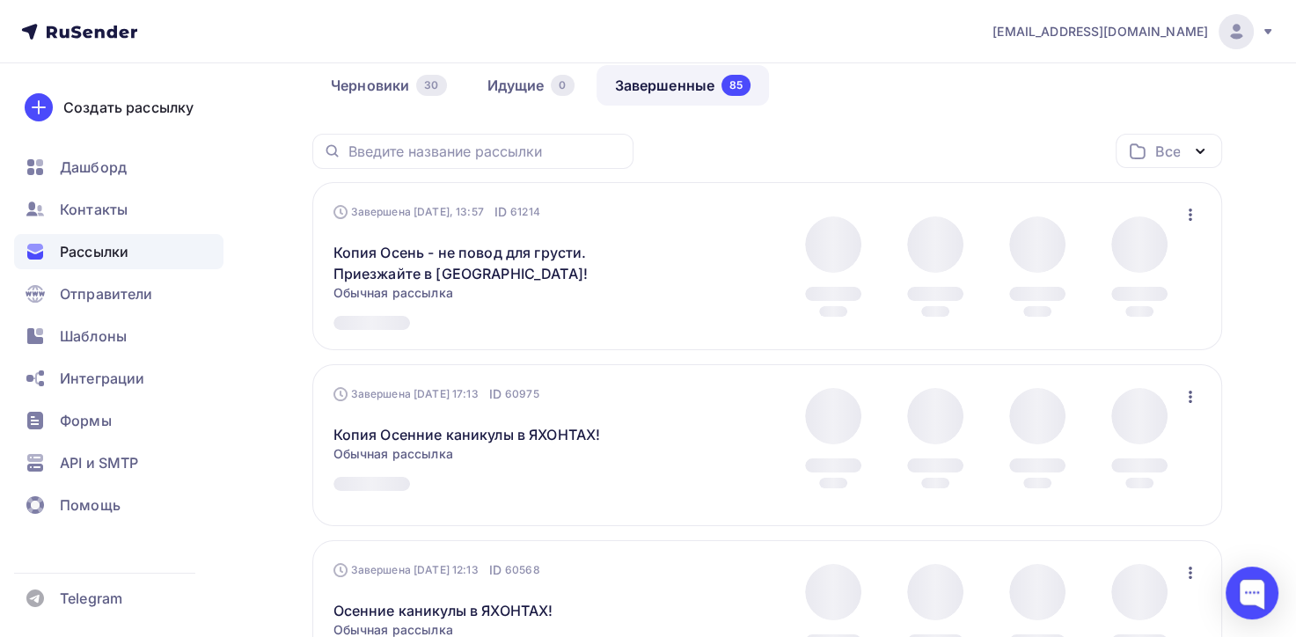
scroll to position [176, 0]
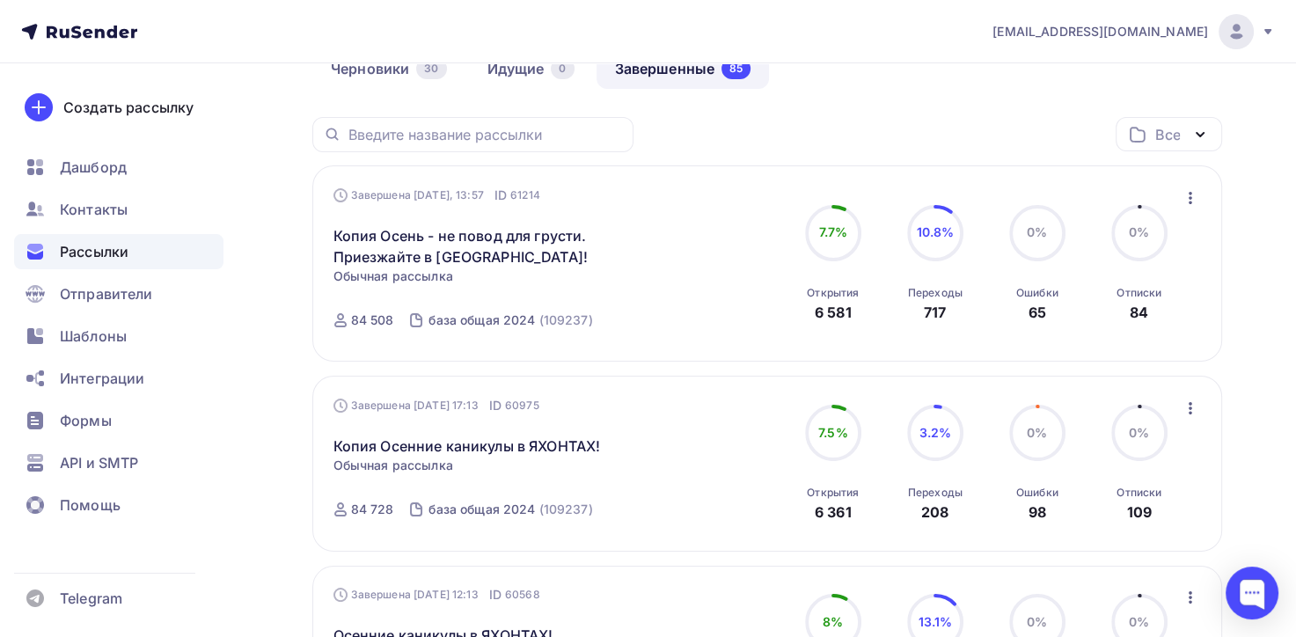
click at [1191, 405] on icon "button" at bounding box center [1190, 408] width 21 height 21
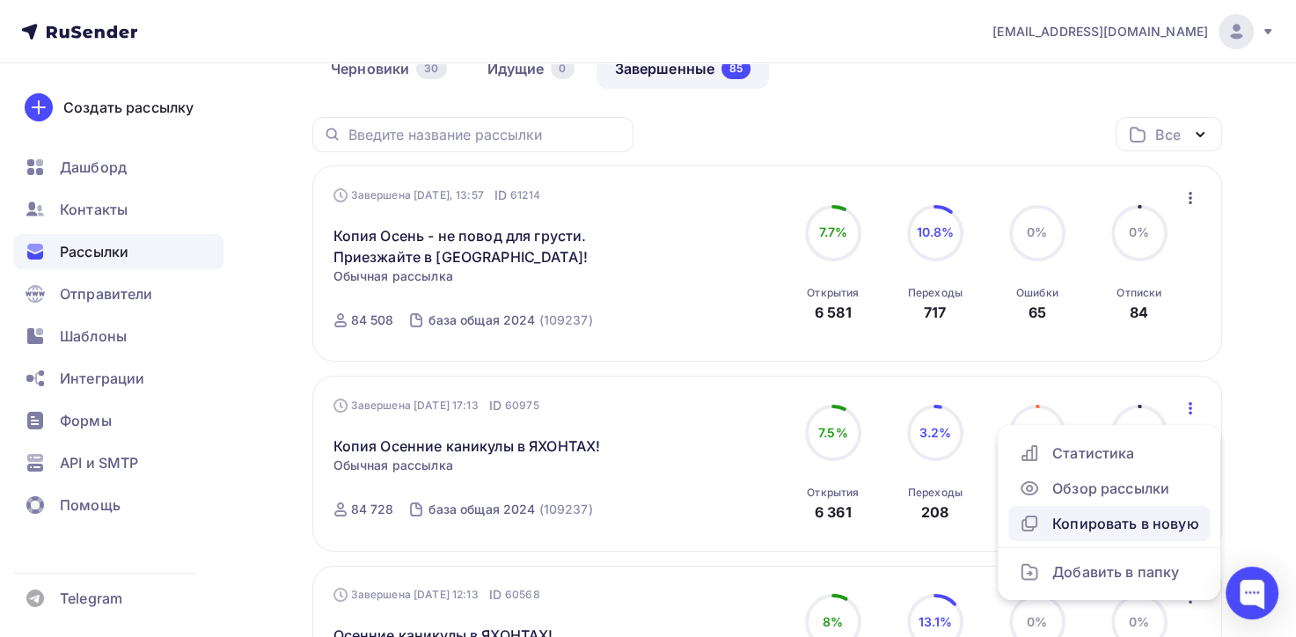
click at [1102, 529] on div "Копировать в новую" at bounding box center [1109, 523] width 180 height 21
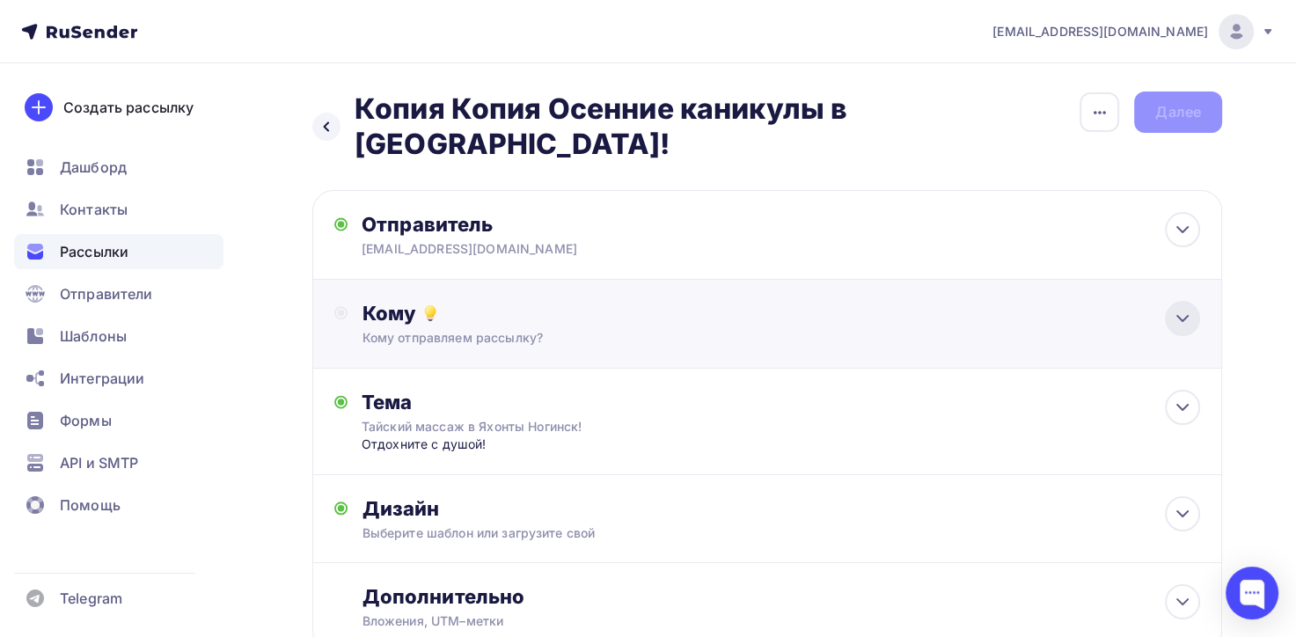
click at [1184, 308] on icon at bounding box center [1182, 318] width 21 height 21
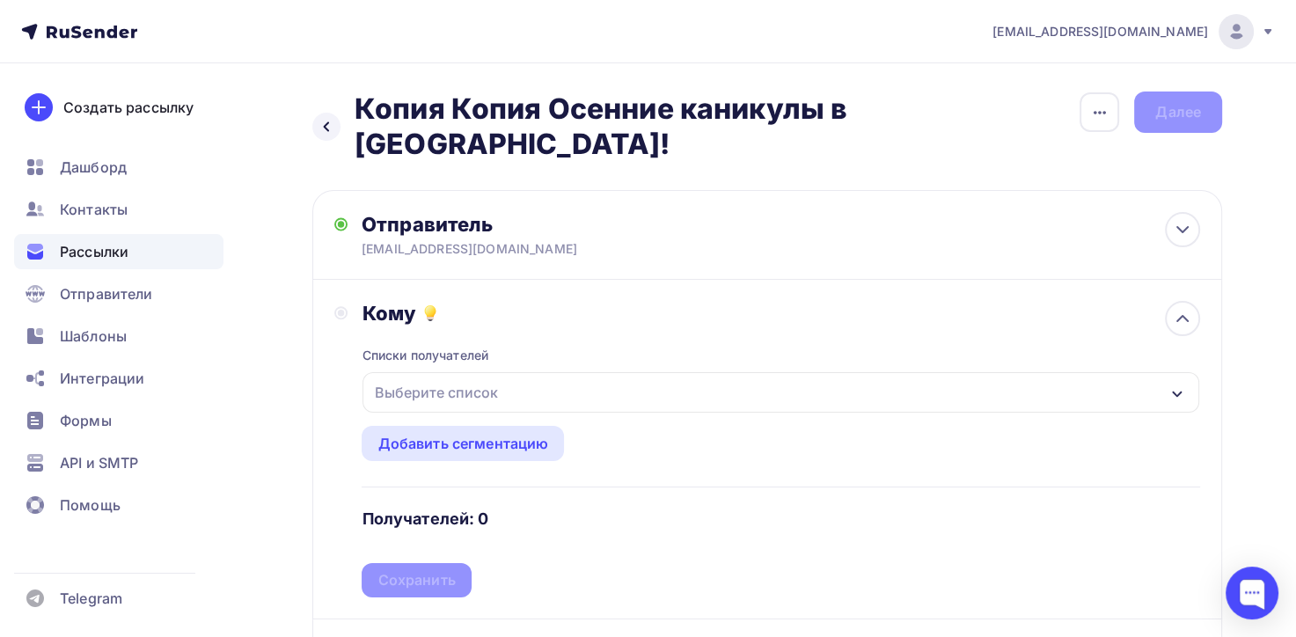
click at [1177, 382] on div "button" at bounding box center [1177, 392] width 14 height 21
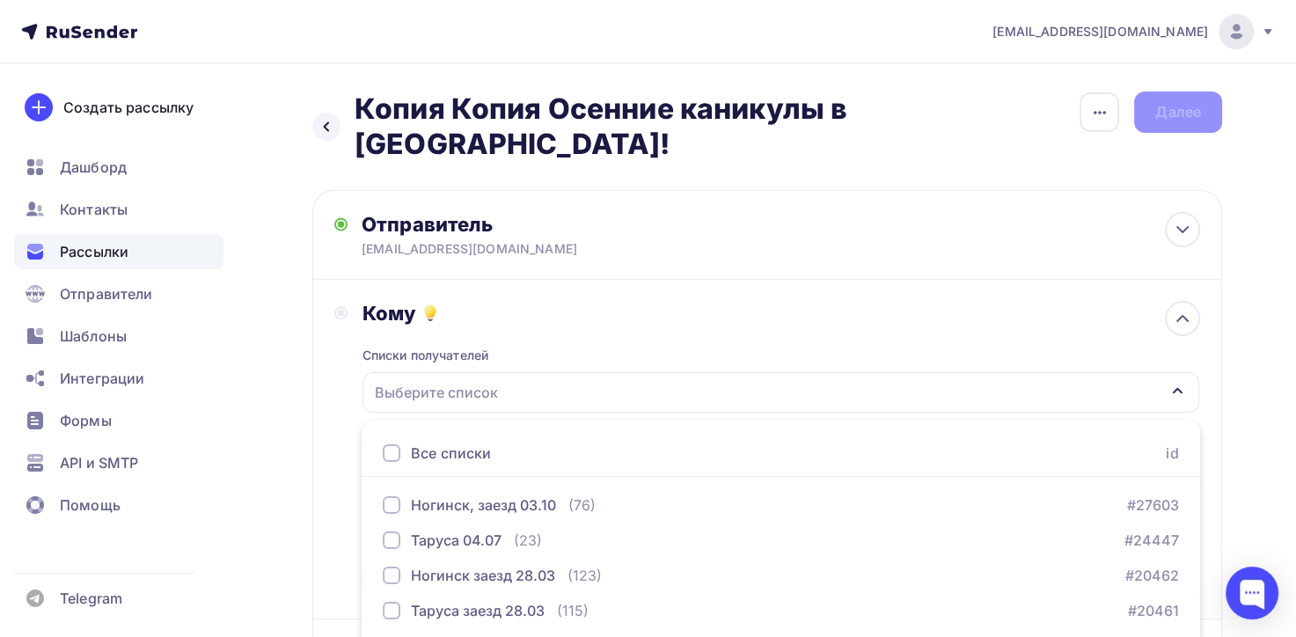
scroll to position [209, 0]
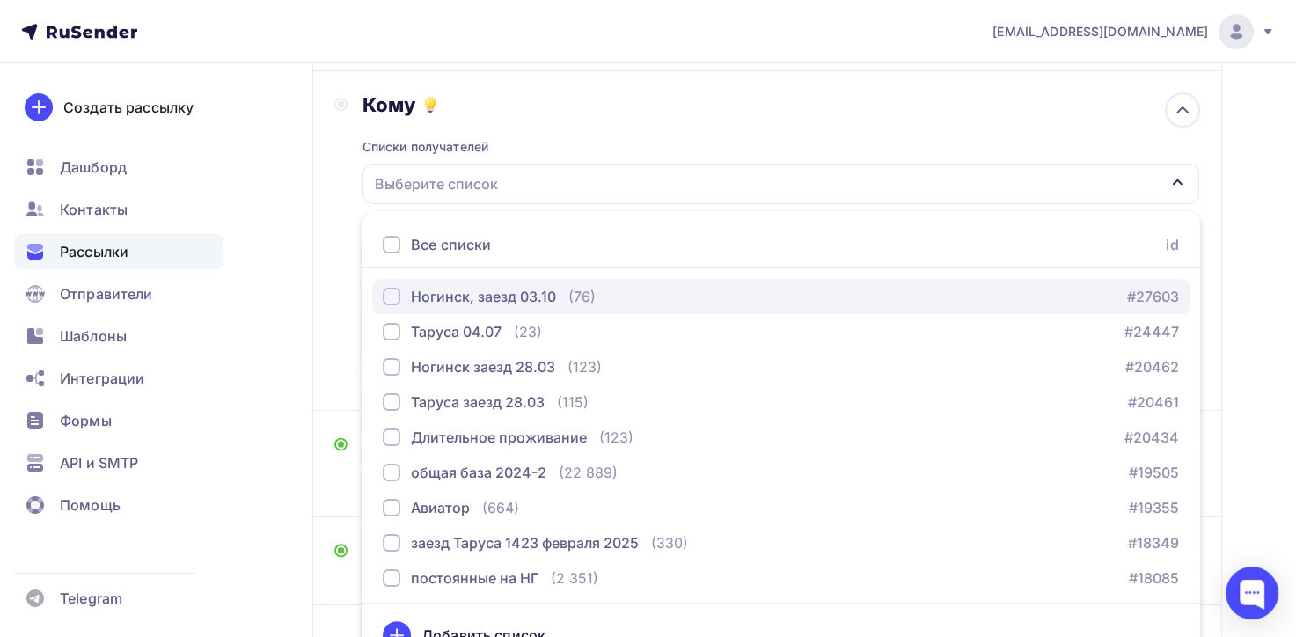
click at [460, 286] on div "Ногинск, заезд 03.10" at bounding box center [483, 296] width 145 height 21
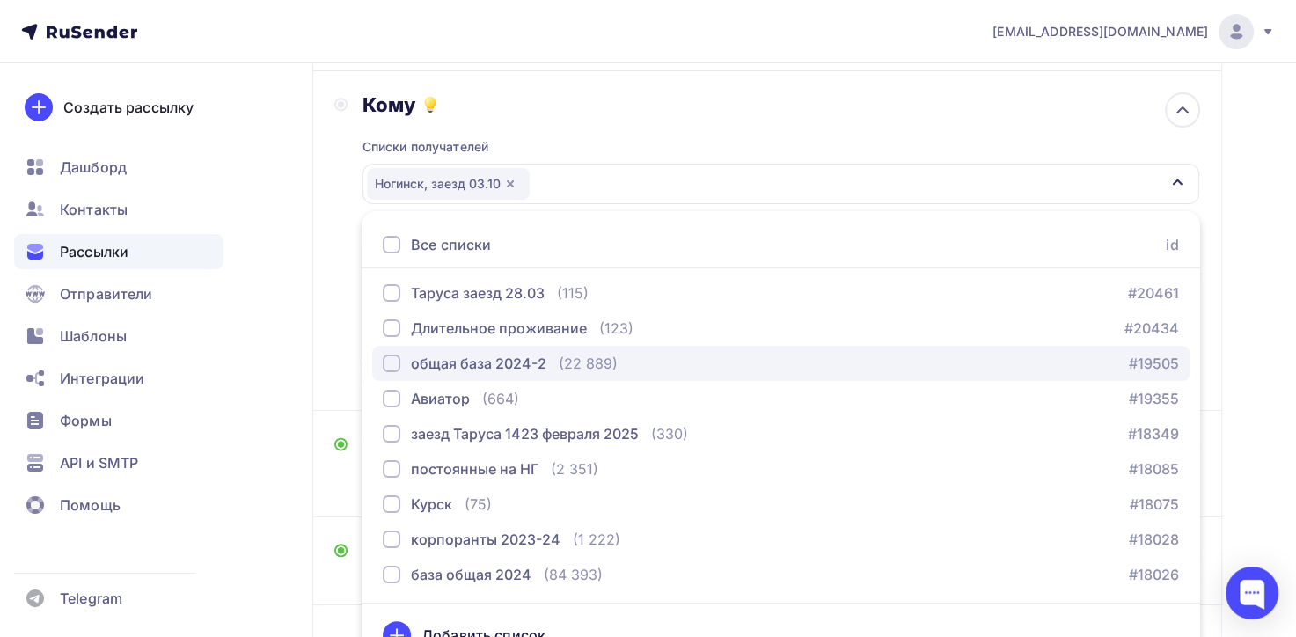
scroll to position [0, 0]
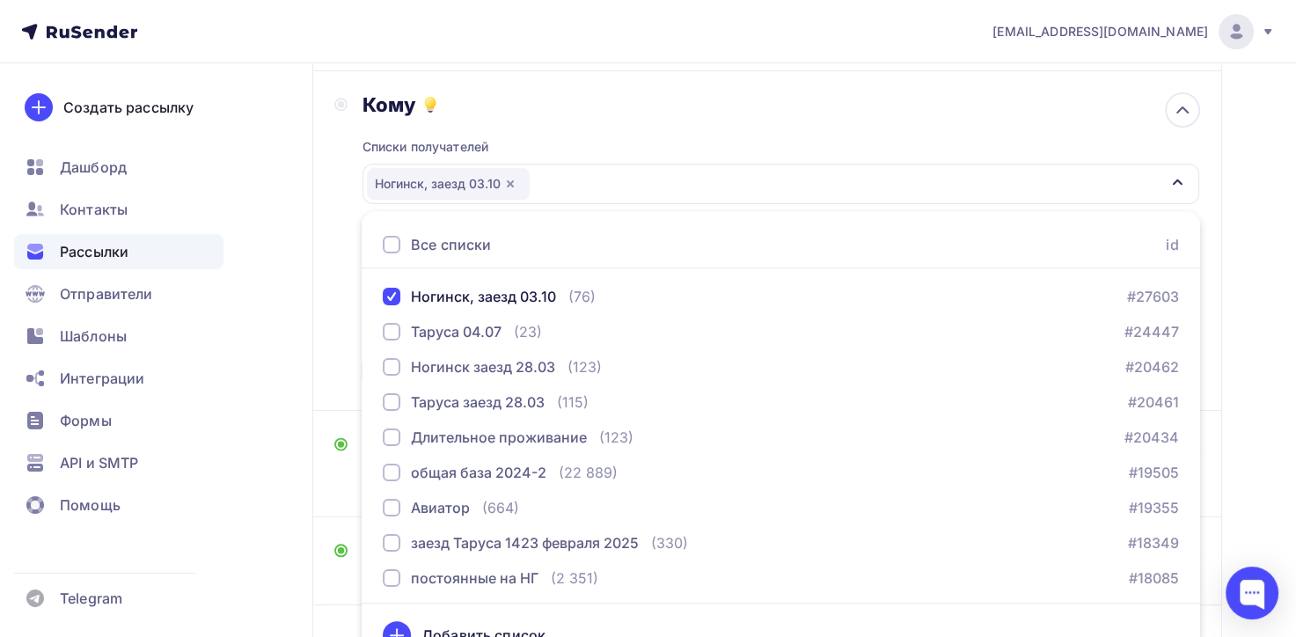
click at [1257, 297] on div "Назад Копия Копия Осенние каникулы в [GEOGRAPHIC_DATA]! Копия Копия Осенние кан…" at bounding box center [648, 331] width 1296 height 953
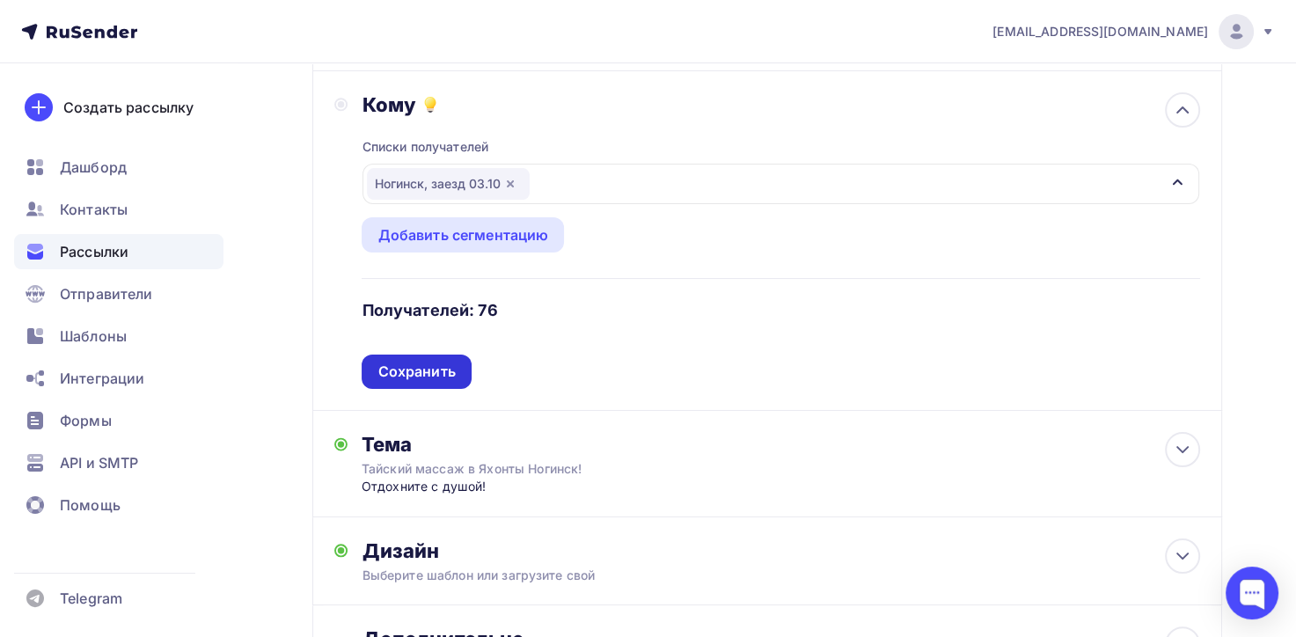
click at [440, 362] on div "Сохранить" at bounding box center [415, 372] width 77 height 20
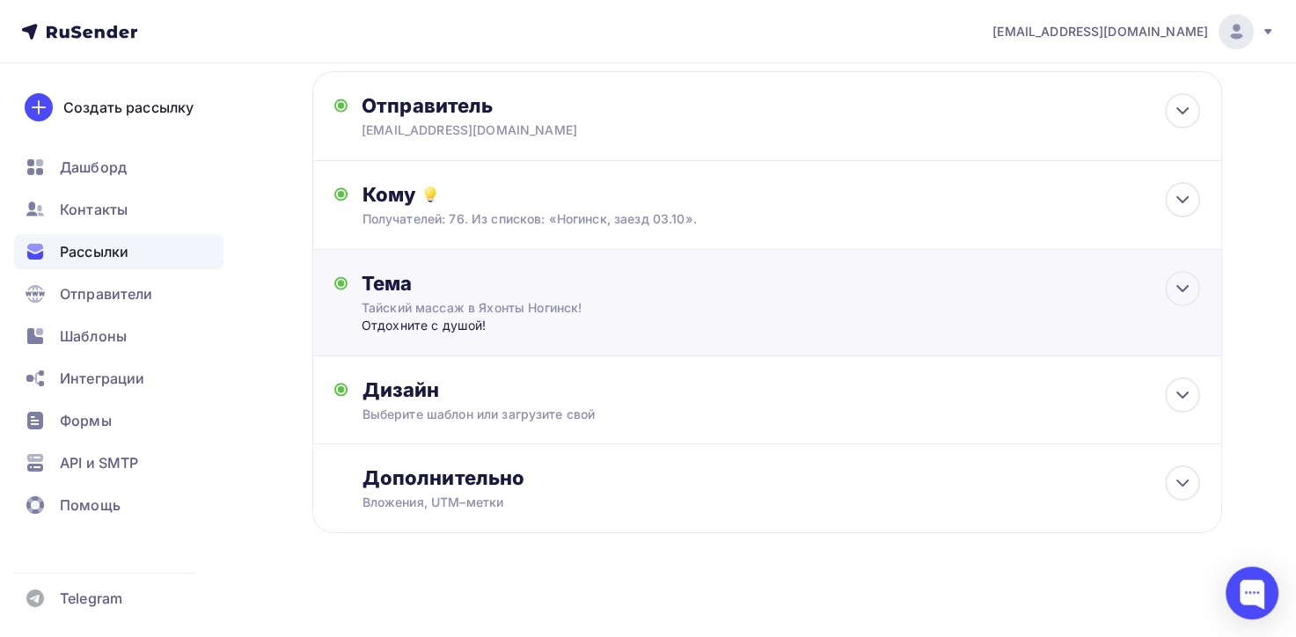
scroll to position [99, 0]
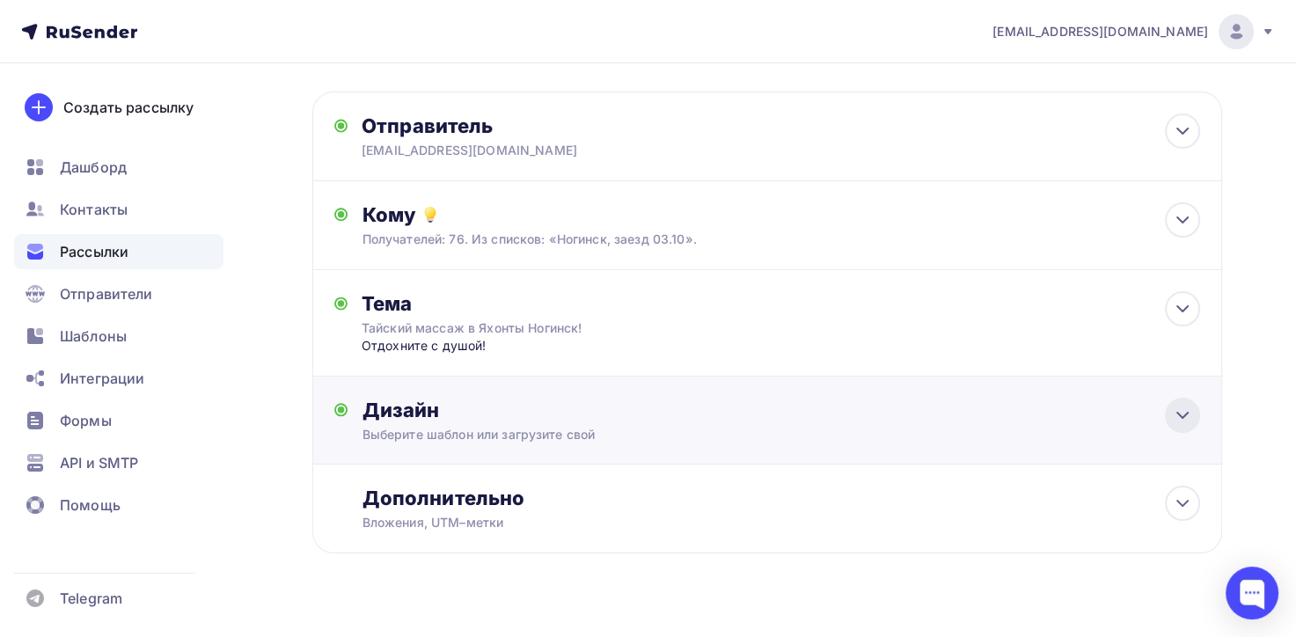
click at [1180, 405] on icon at bounding box center [1182, 415] width 21 height 21
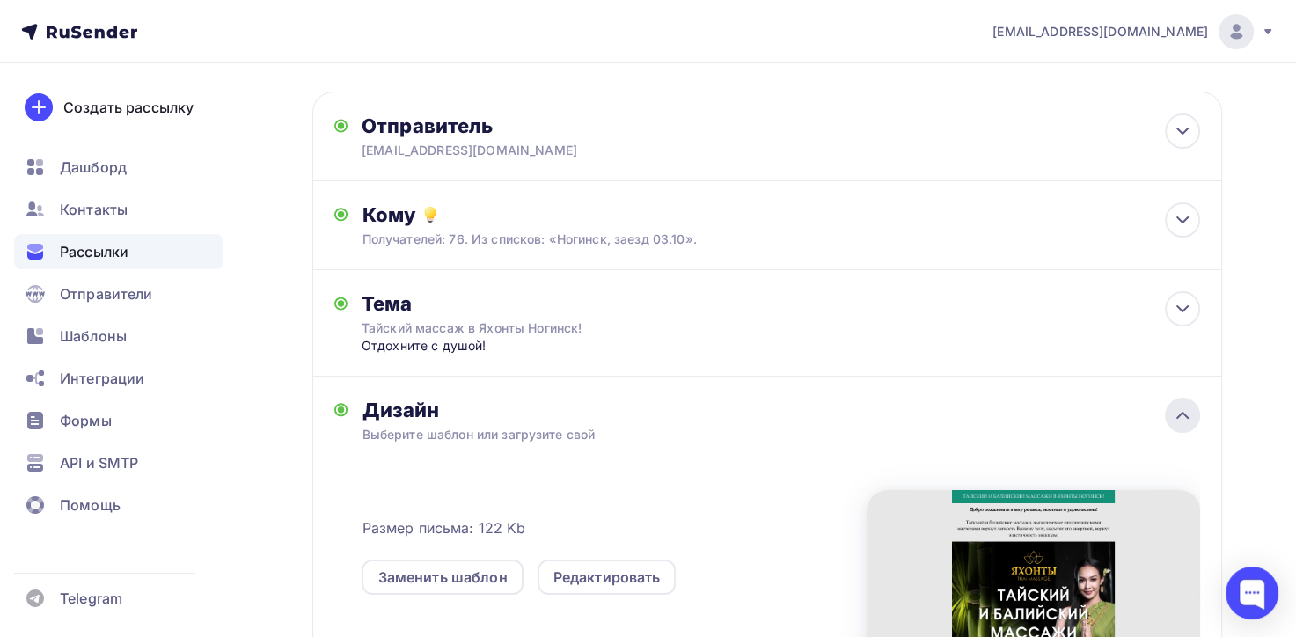
scroll to position [209, 0]
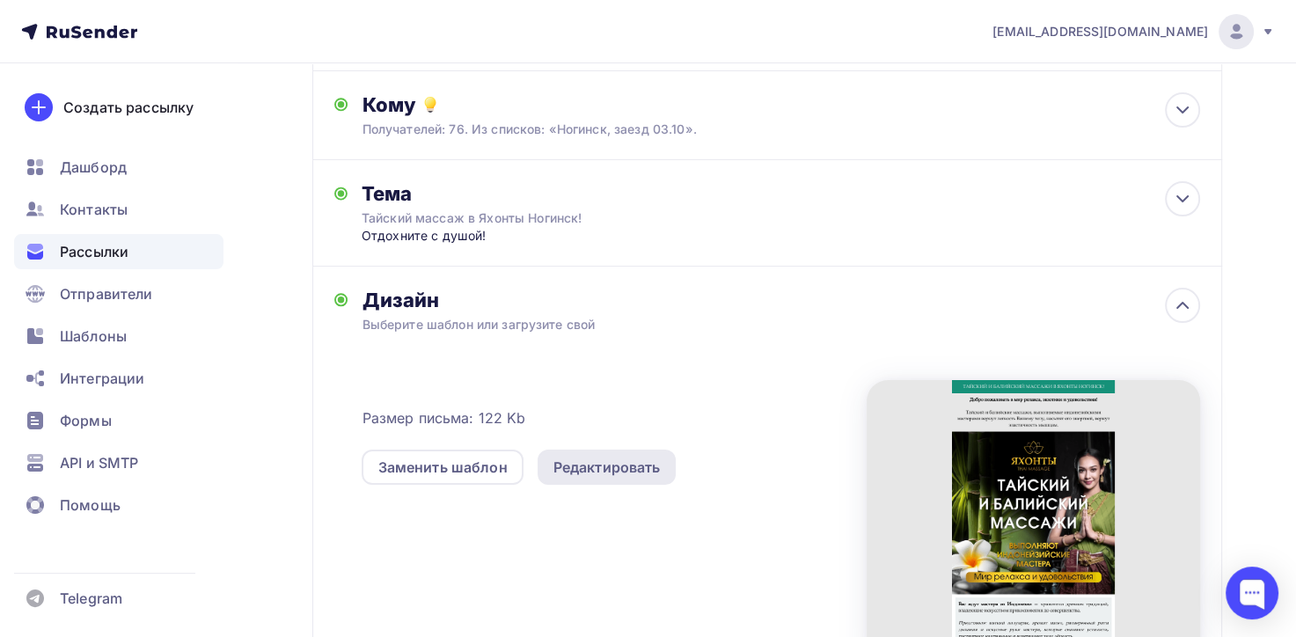
click at [634, 457] on div "Редактировать" at bounding box center [606, 467] width 107 height 21
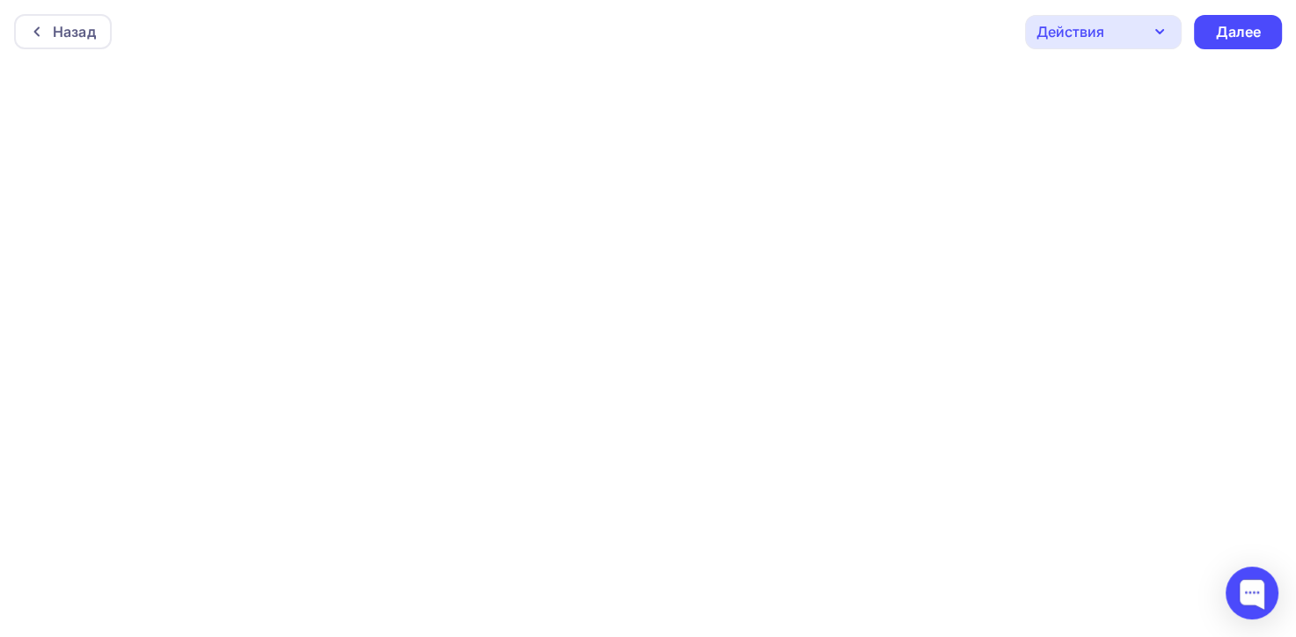
scroll to position [4, 0]
click at [1236, 22] on div "Далее" at bounding box center [1238, 28] width 46 height 20
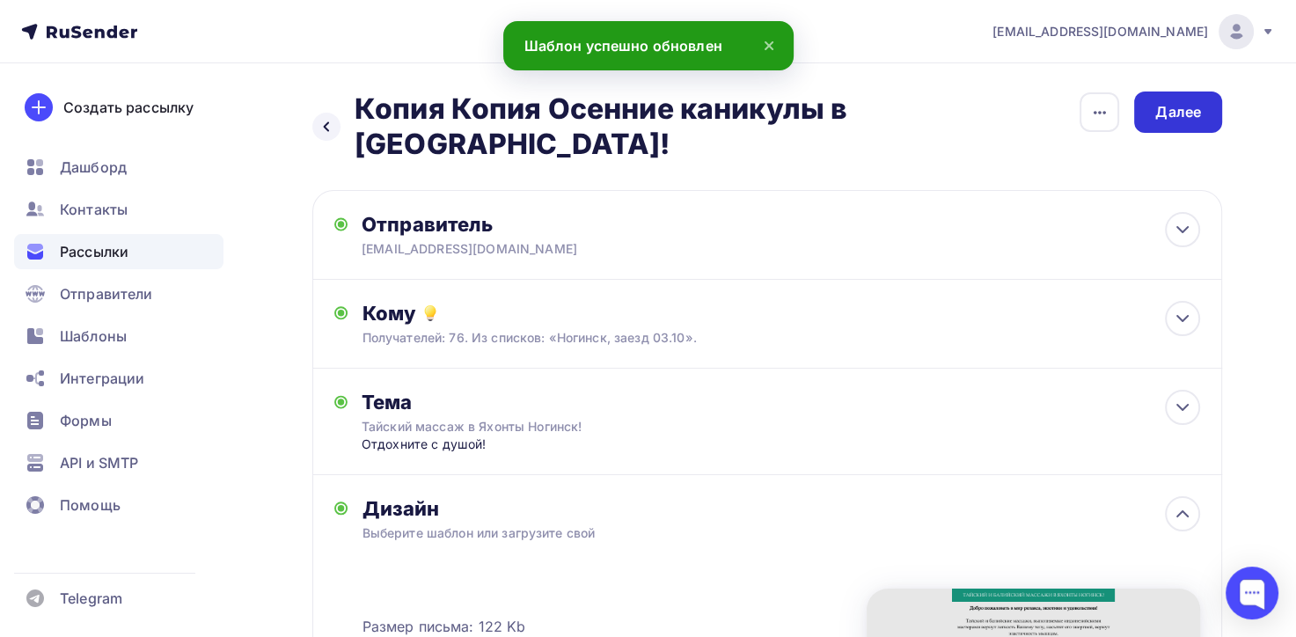
click at [1201, 121] on div "Далее" at bounding box center [1178, 112] width 88 height 41
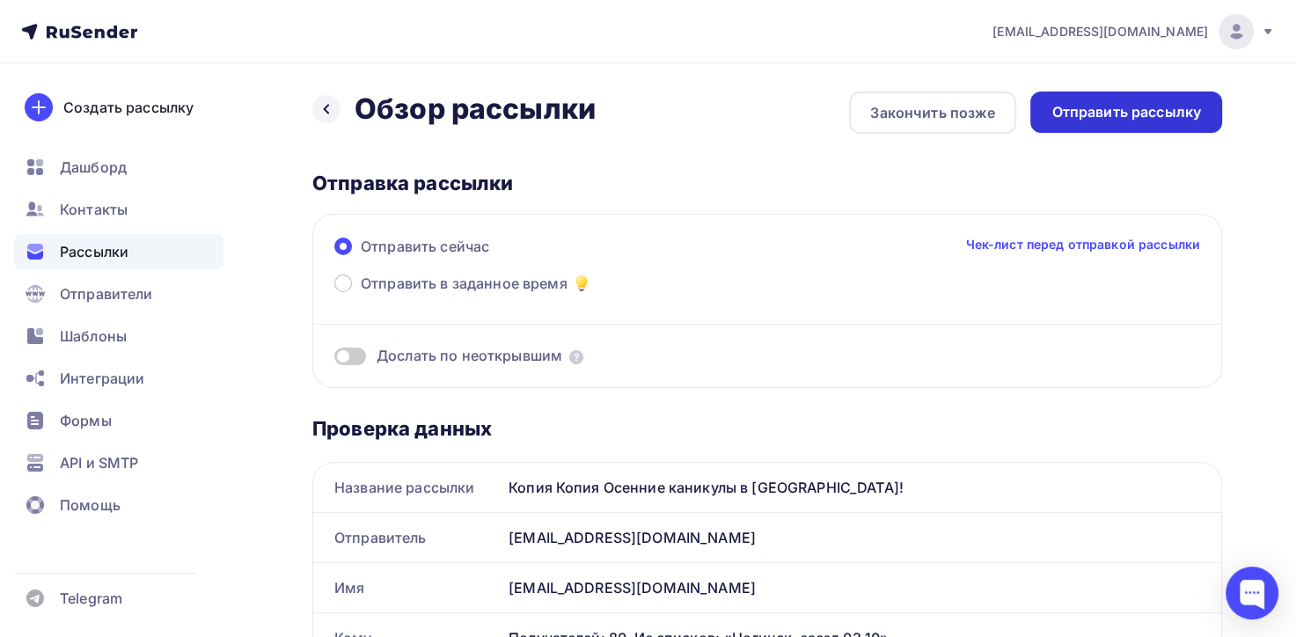
click at [1200, 121] on div "Отправить рассылку" at bounding box center [1126, 112] width 192 height 41
